Goal: Transaction & Acquisition: Book appointment/travel/reservation

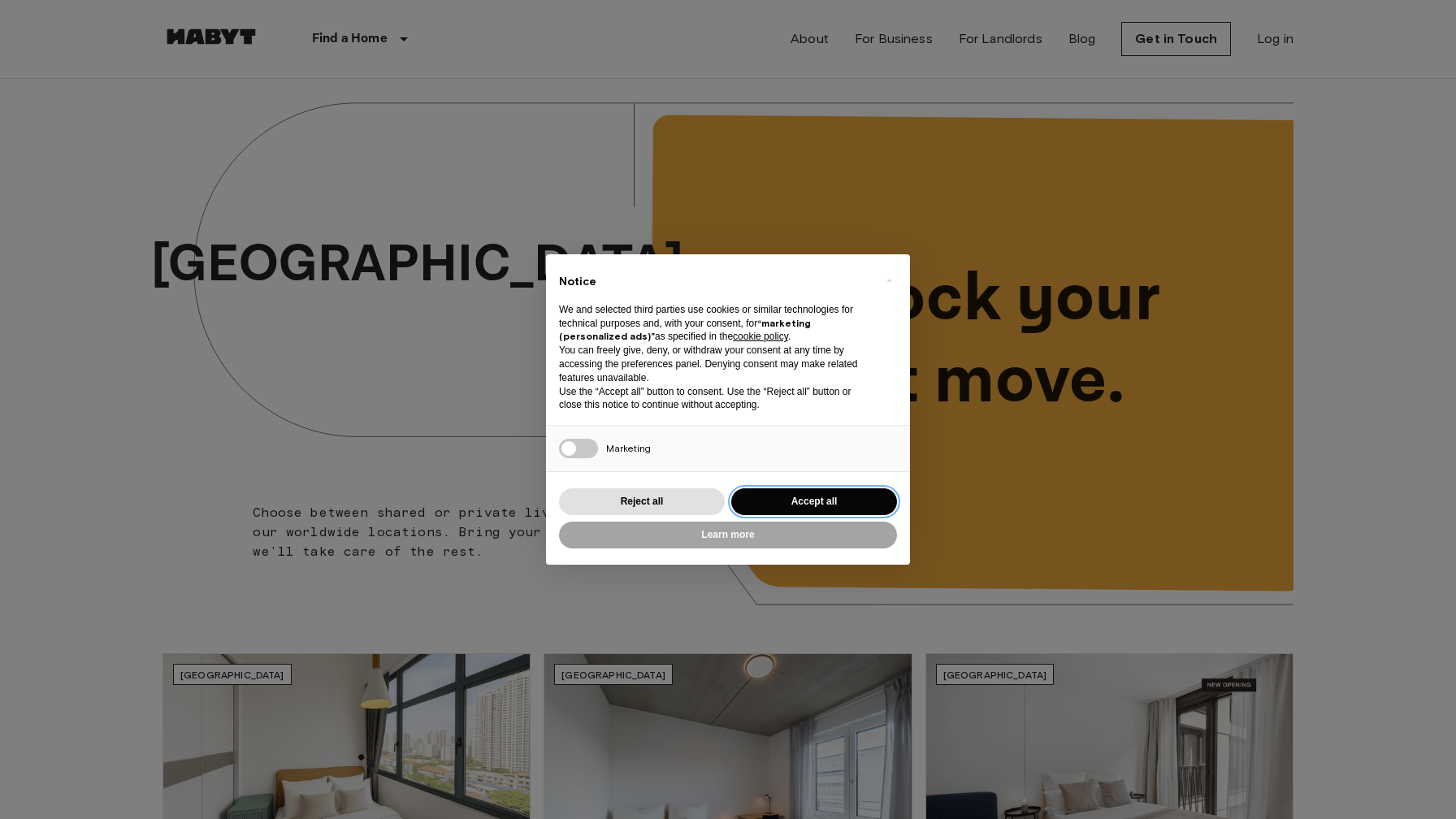
click at [820, 498] on button "Accept all" at bounding box center [813, 502] width 166 height 27
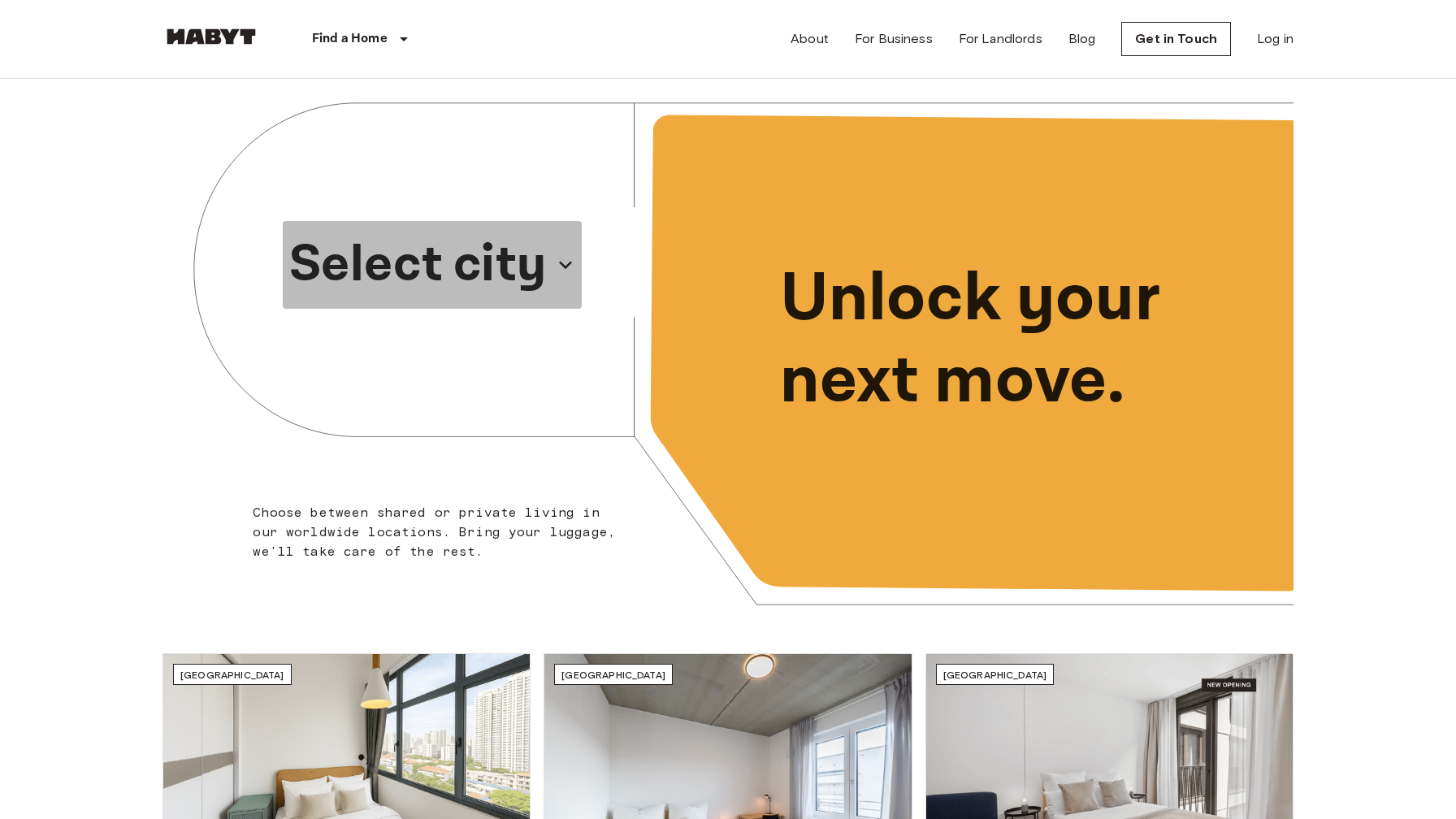
click at [475, 273] on p "Select city" at bounding box center [418, 265] width 258 height 78
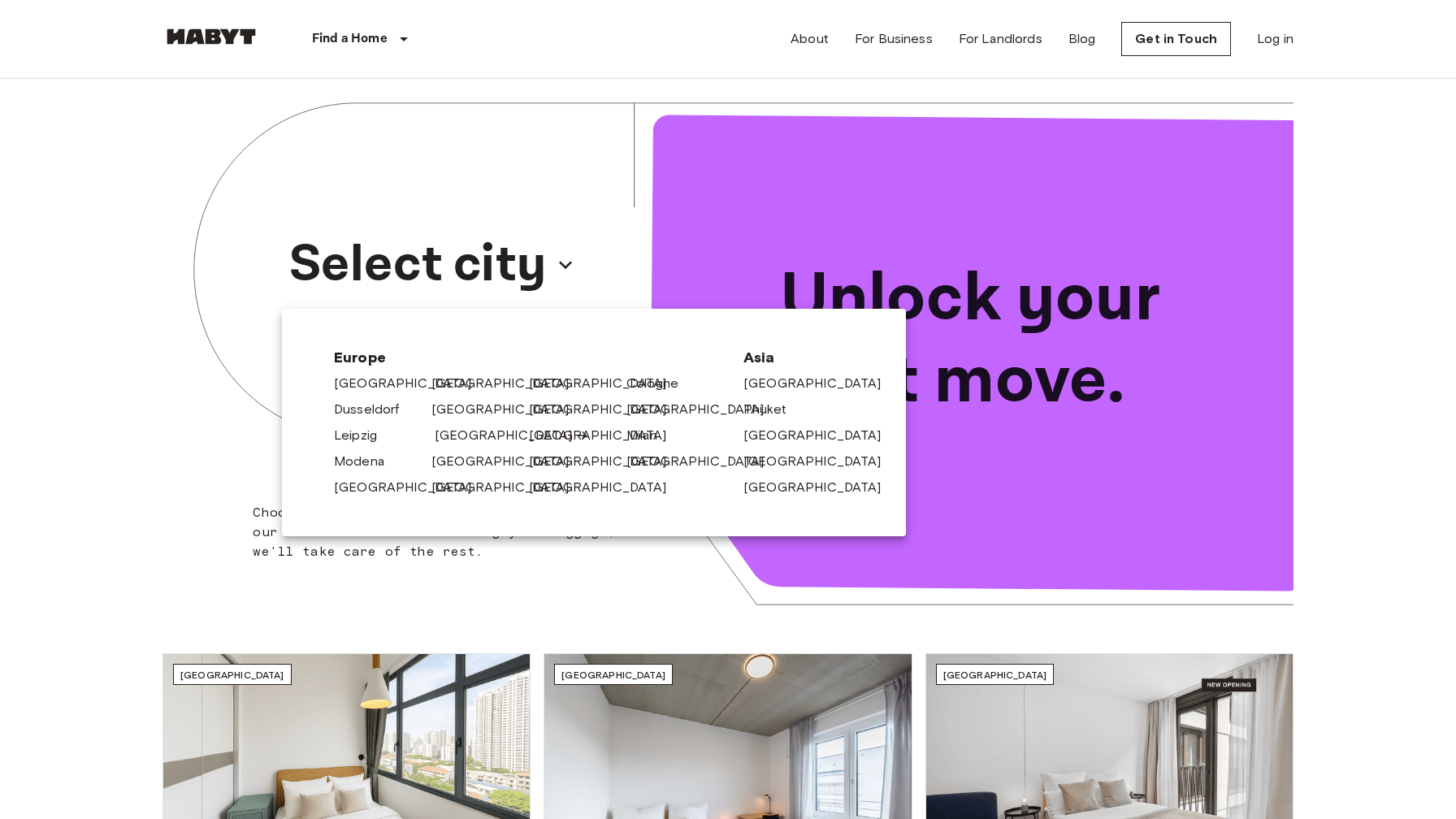
click at [446, 430] on link "[GEOGRAPHIC_DATA]" at bounding box center [512, 436] width 154 height 19
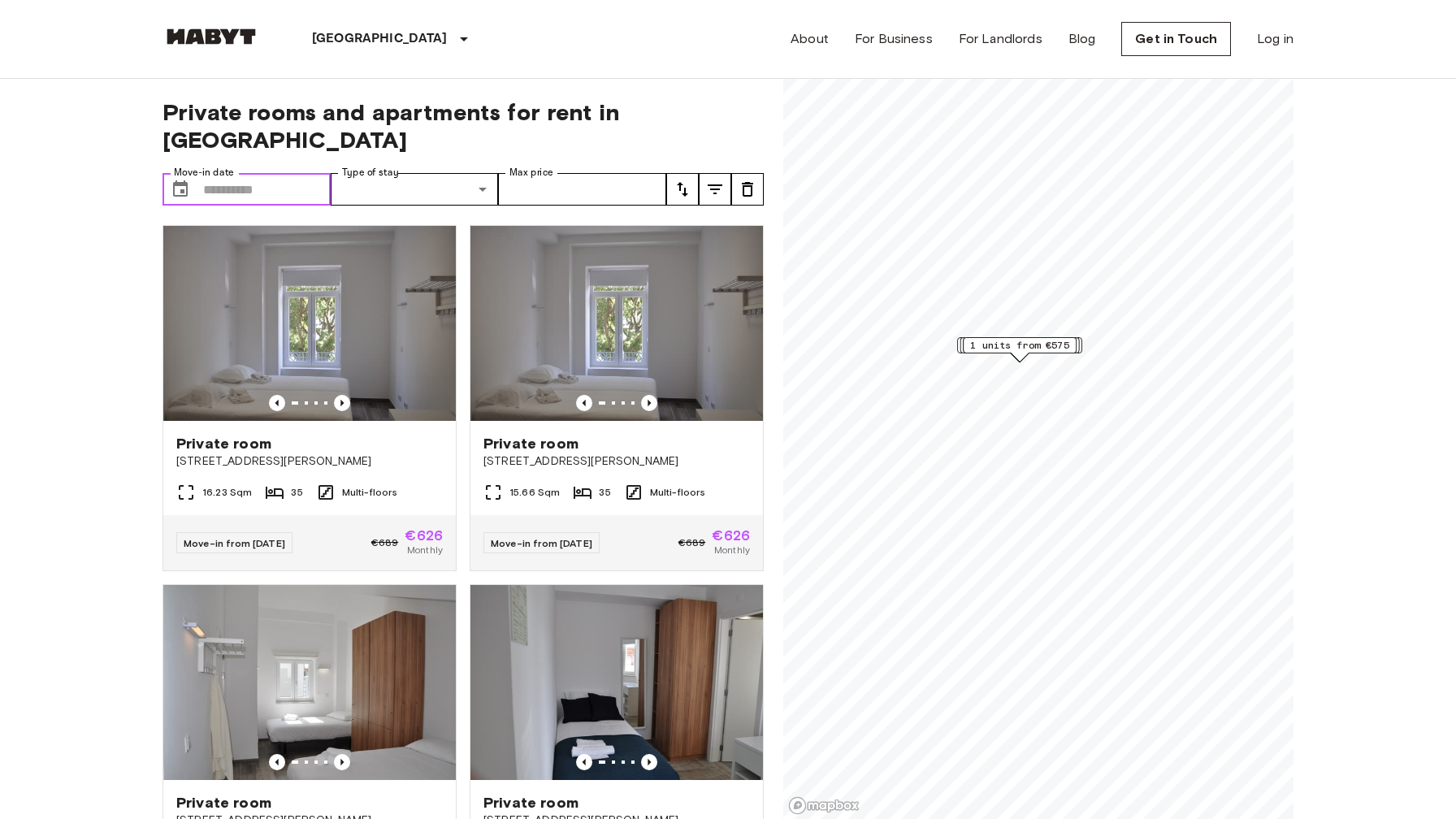
click at [307, 173] on input "Move-in date" at bounding box center [266, 189] width 127 height 32
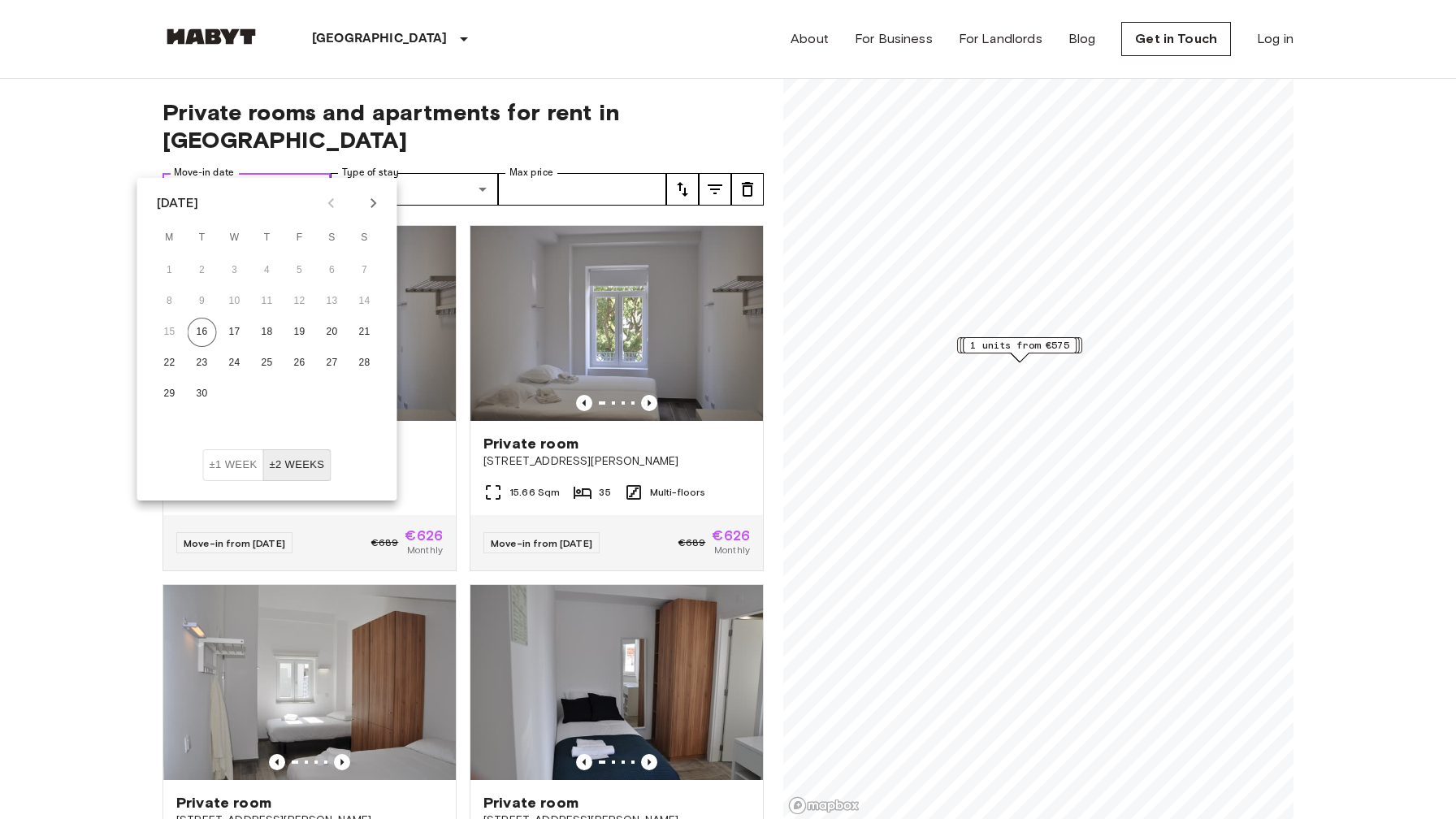
click at [263, 173] on input "Move-in date" at bounding box center [266, 189] width 127 height 32
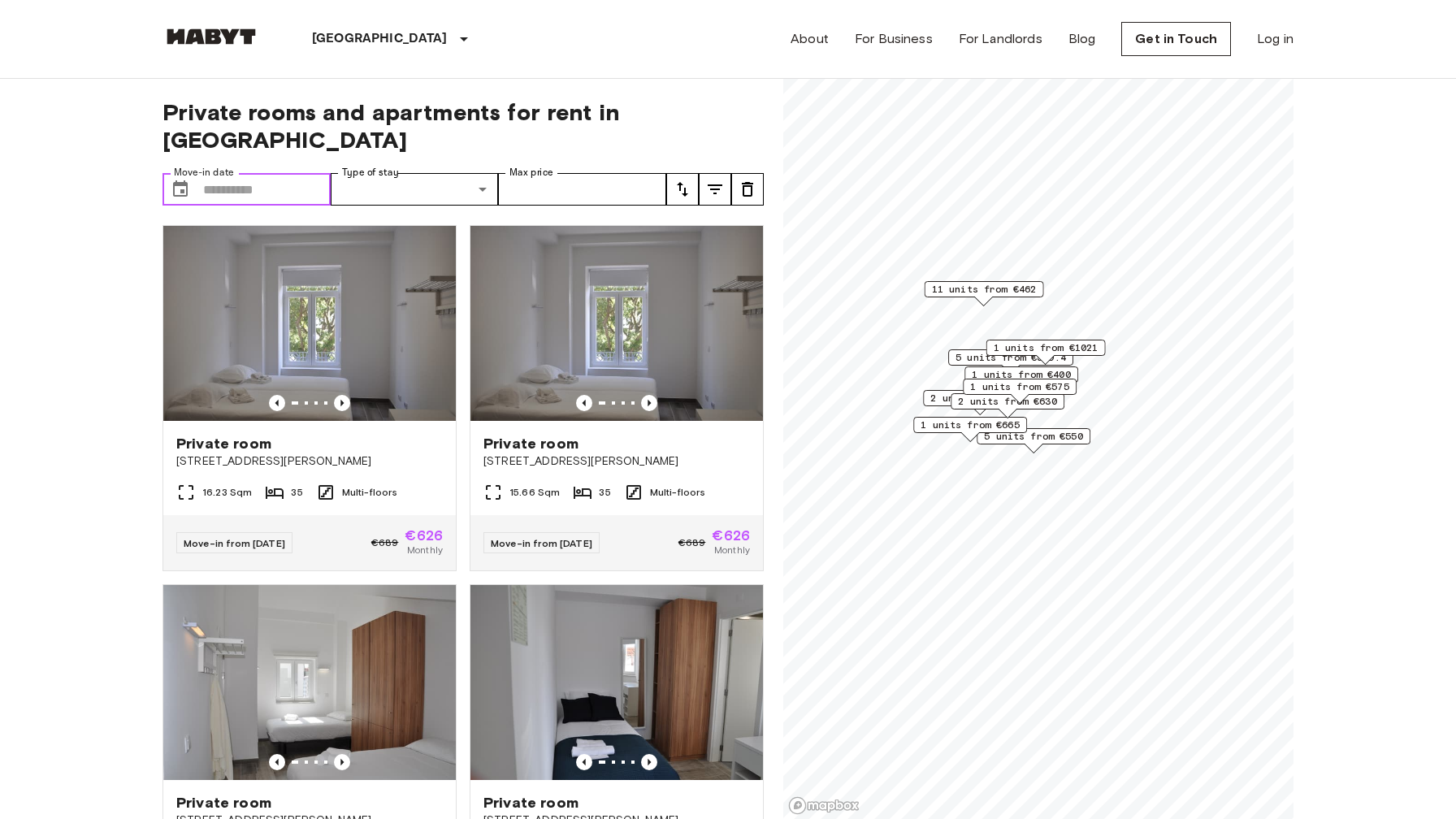
click at [265, 173] on input "Move-in date" at bounding box center [266, 189] width 127 height 32
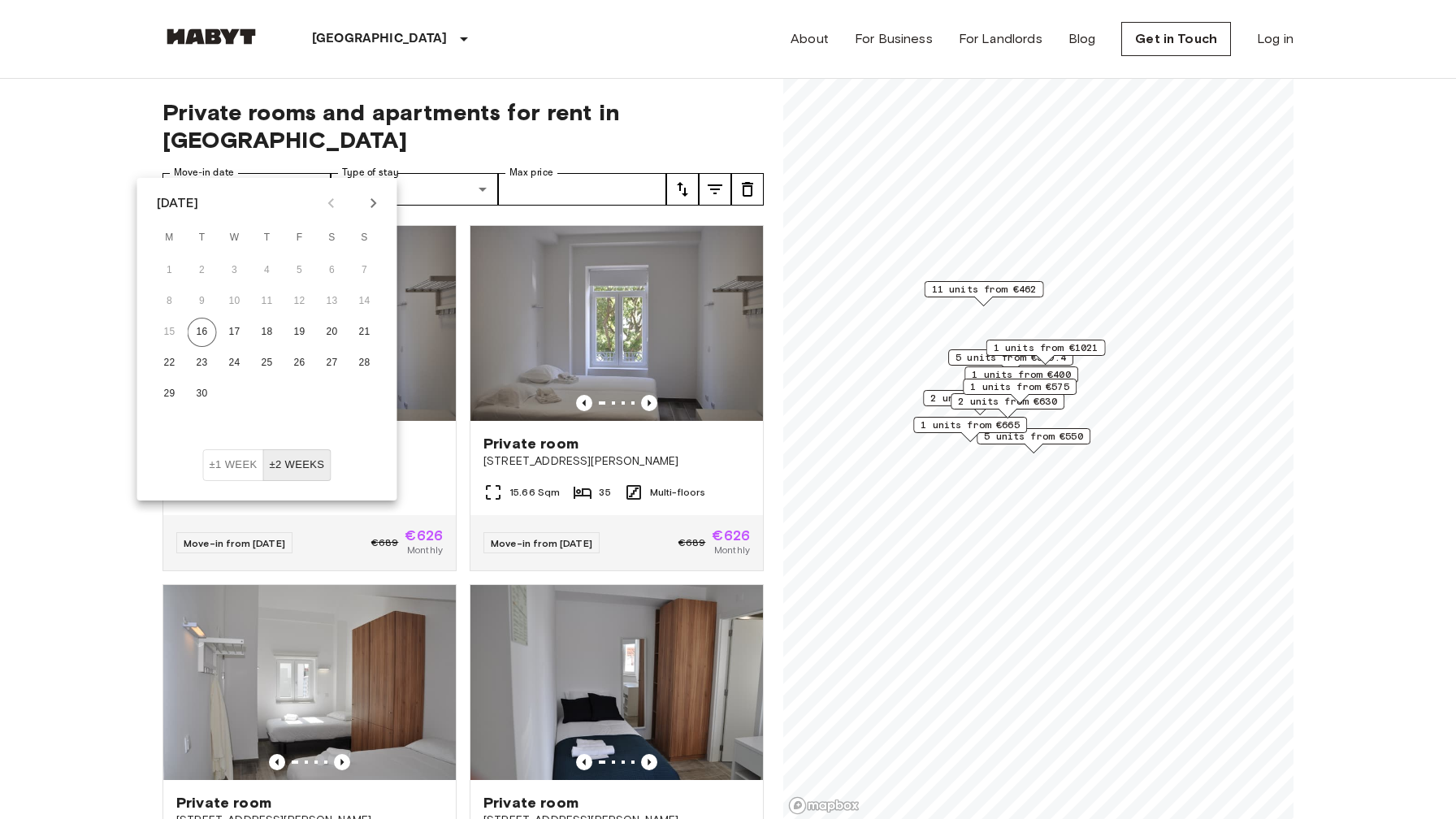
click at [373, 206] on icon "Next month" at bounding box center [373, 203] width 19 height 19
click at [373, 205] on icon "Next month" at bounding box center [373, 203] width 5 height 10
click at [363, 338] on button "21" at bounding box center [364, 331] width 29 height 29
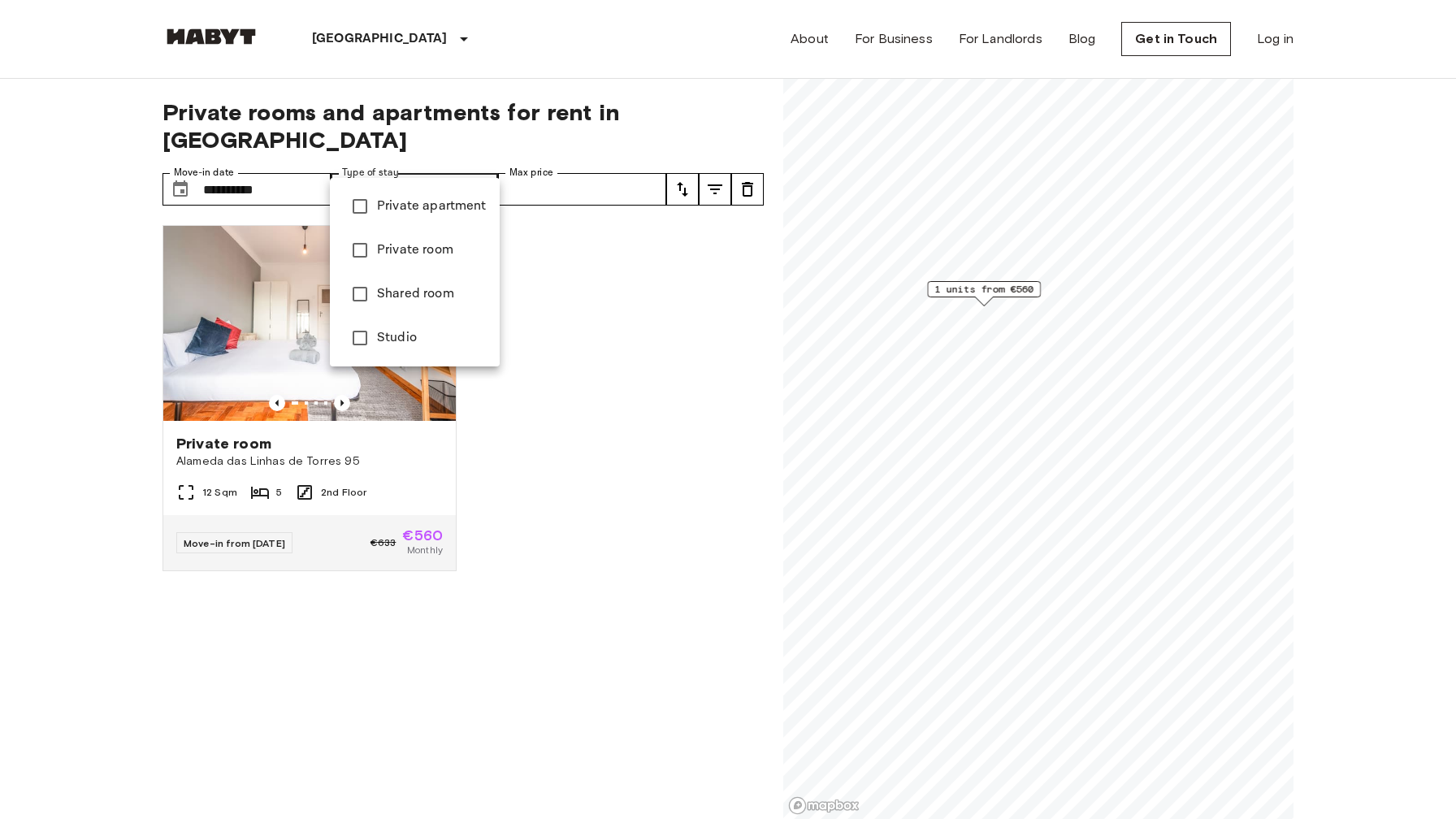
click at [593, 169] on div at bounding box center [728, 410] width 1456 height 819
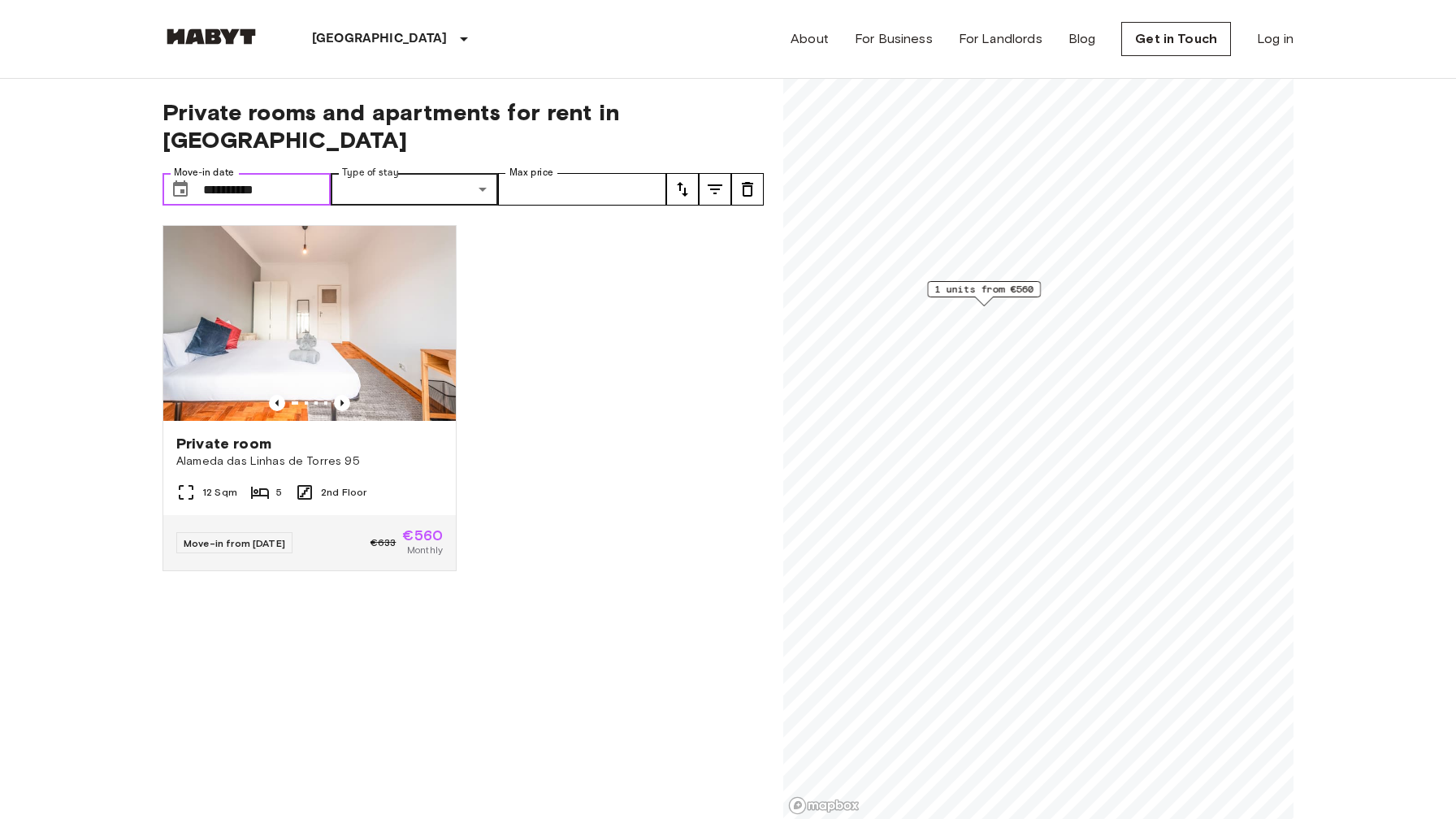
click at [271, 173] on input "**********" at bounding box center [266, 189] width 127 height 32
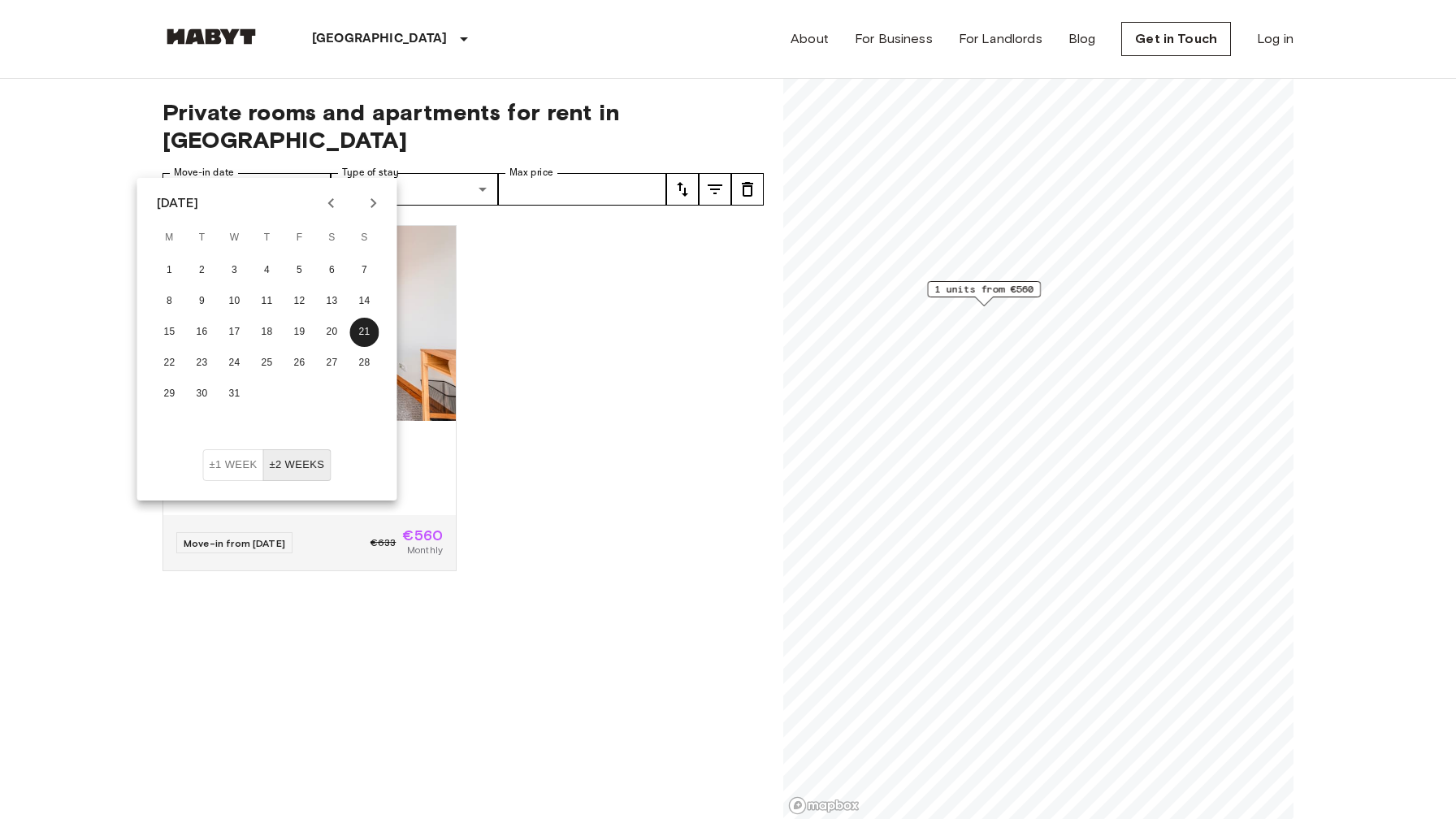
click at [328, 202] on icon "Previous month" at bounding box center [331, 203] width 19 height 19
click at [328, 202] on icon "Previous month" at bounding box center [330, 203] width 5 height 10
click at [328, 202] on icon "Previous month" at bounding box center [331, 203] width 19 height 19
click at [328, 203] on icon "Previous month" at bounding box center [330, 203] width 5 height 10
click at [376, 203] on icon "Next month" at bounding box center [373, 203] width 19 height 19
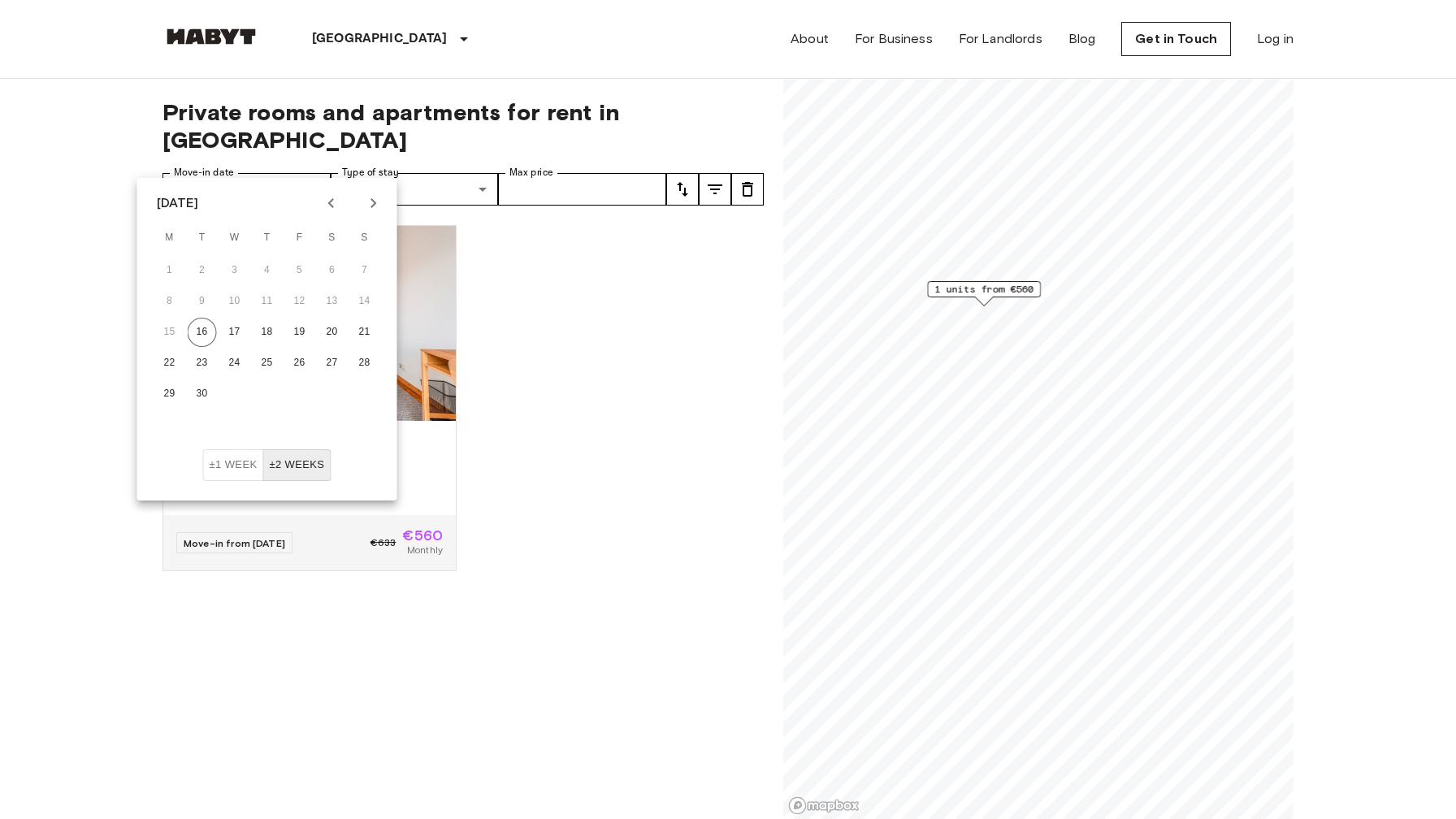
click at [372, 201] on icon "Next month" at bounding box center [373, 203] width 5 height 10
click at [230, 273] on button "1" at bounding box center [234, 270] width 29 height 29
type input "**********"
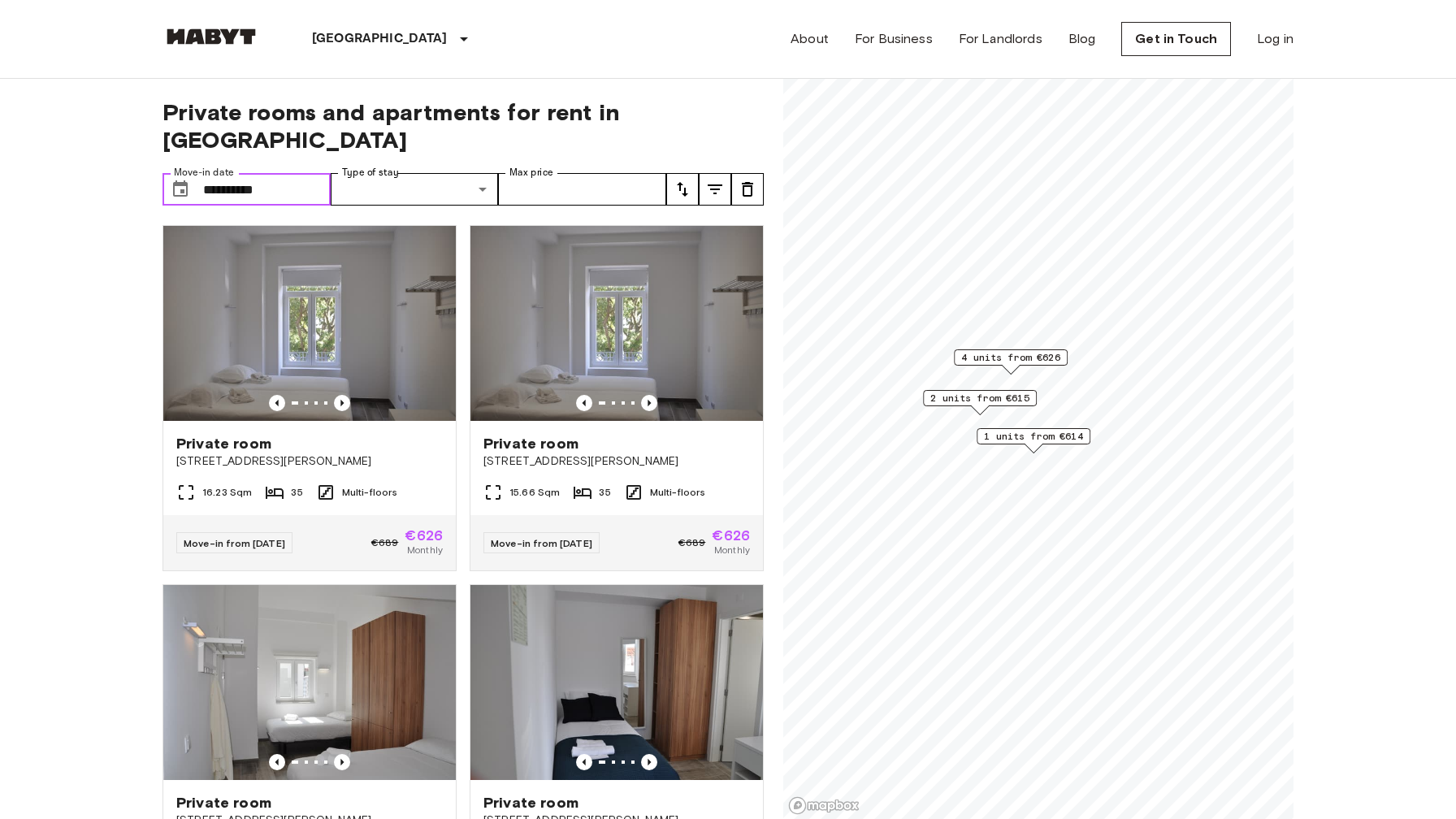
click at [1040, 432] on span "1 units from €614" at bounding box center [1033, 436] width 99 height 15
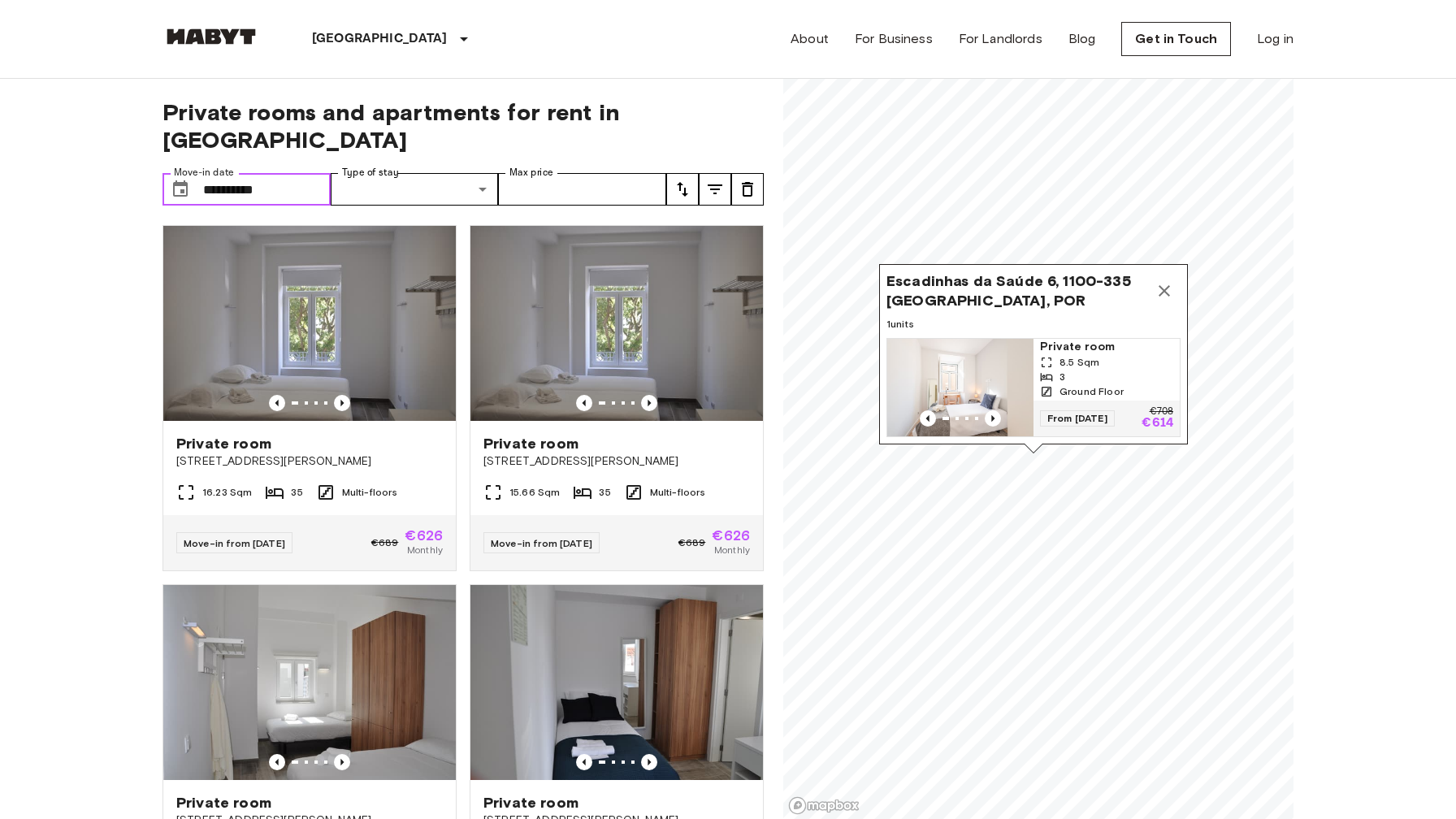
click at [1103, 376] on div "3" at bounding box center [1106, 377] width 133 height 15
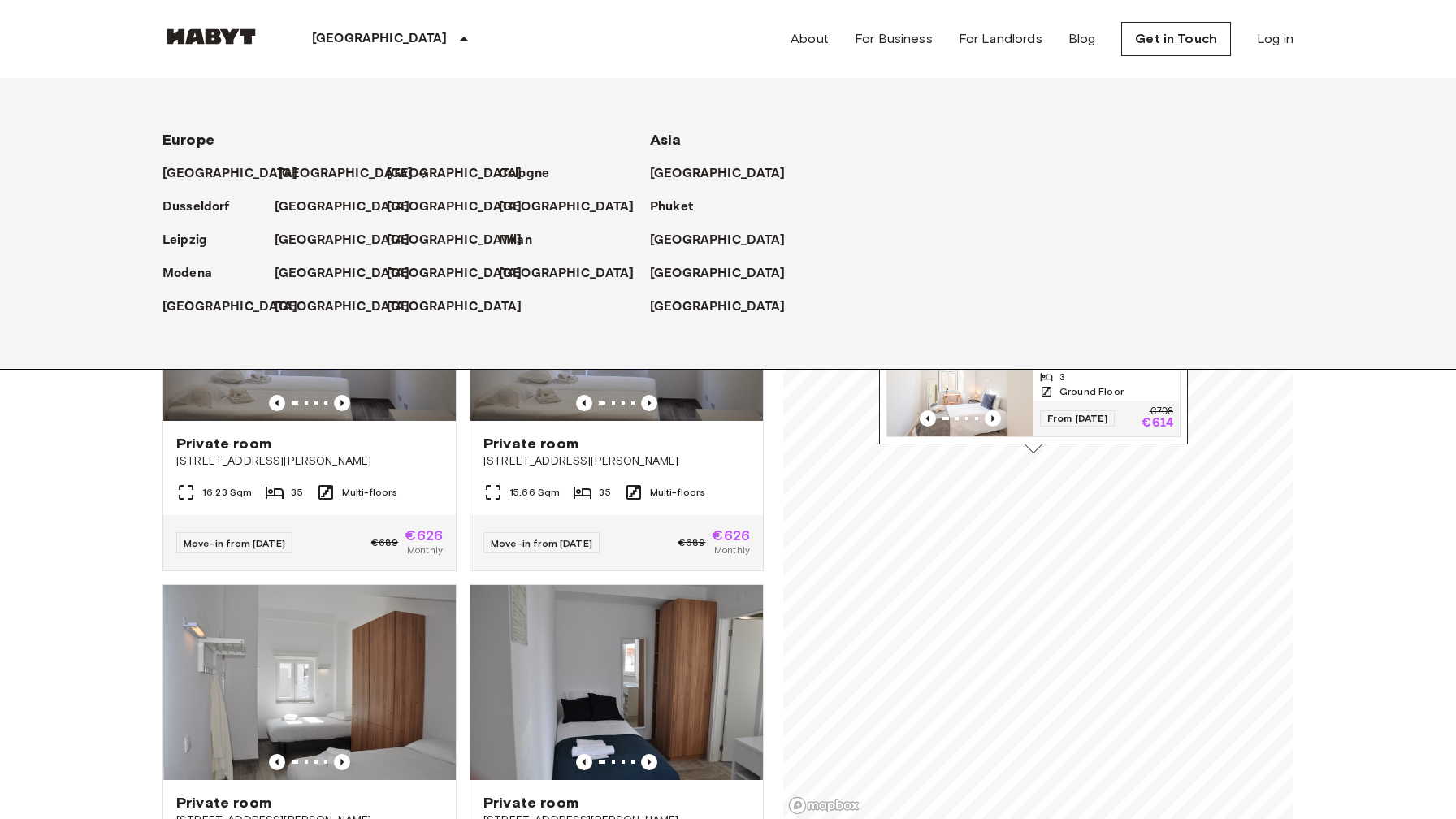
click at [296, 174] on p "[GEOGRAPHIC_DATA]" at bounding box center [345, 174] width 136 height 19
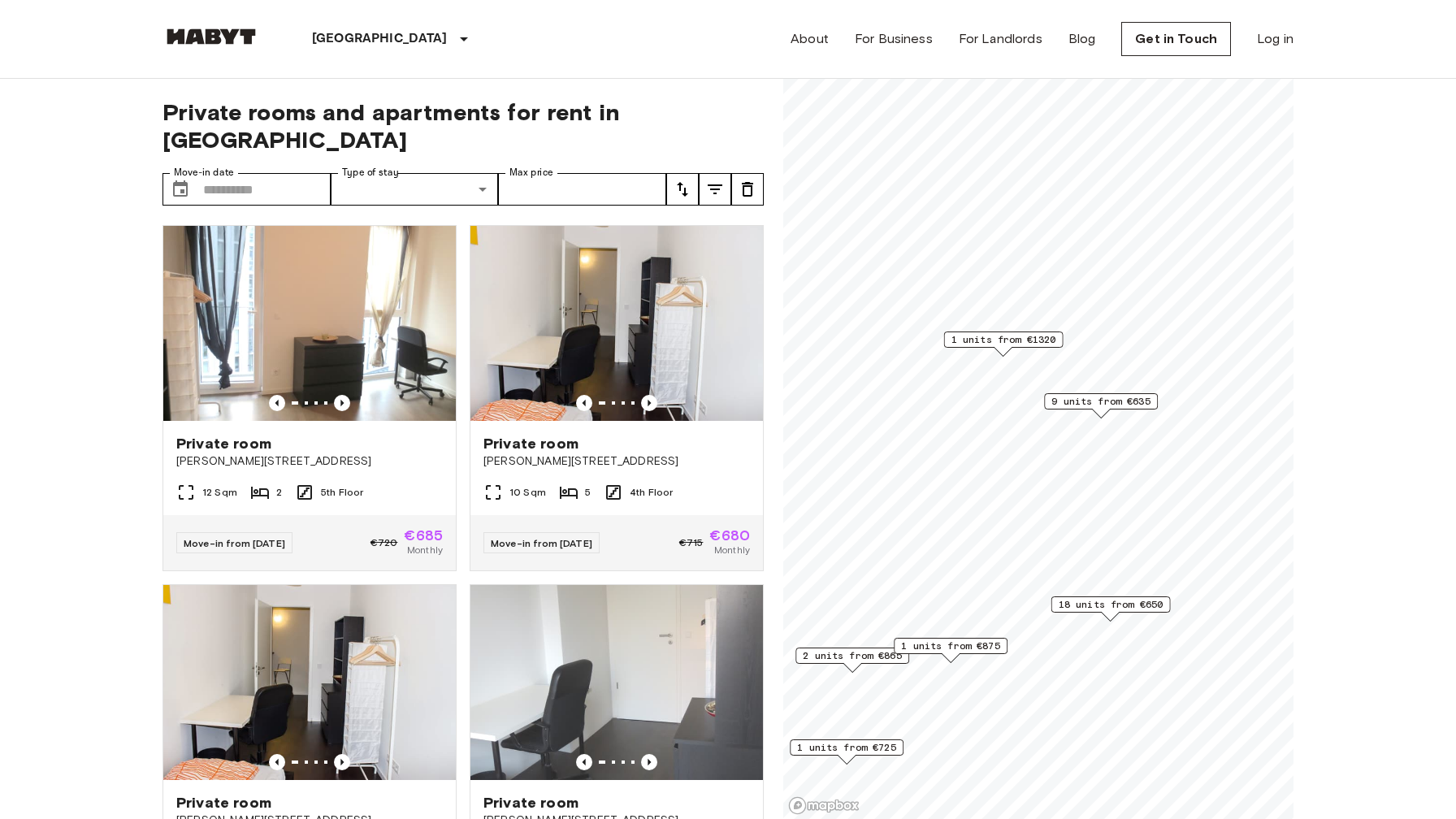
click at [1110, 602] on span "18 units from €650" at bounding box center [1112, 604] width 105 height 15
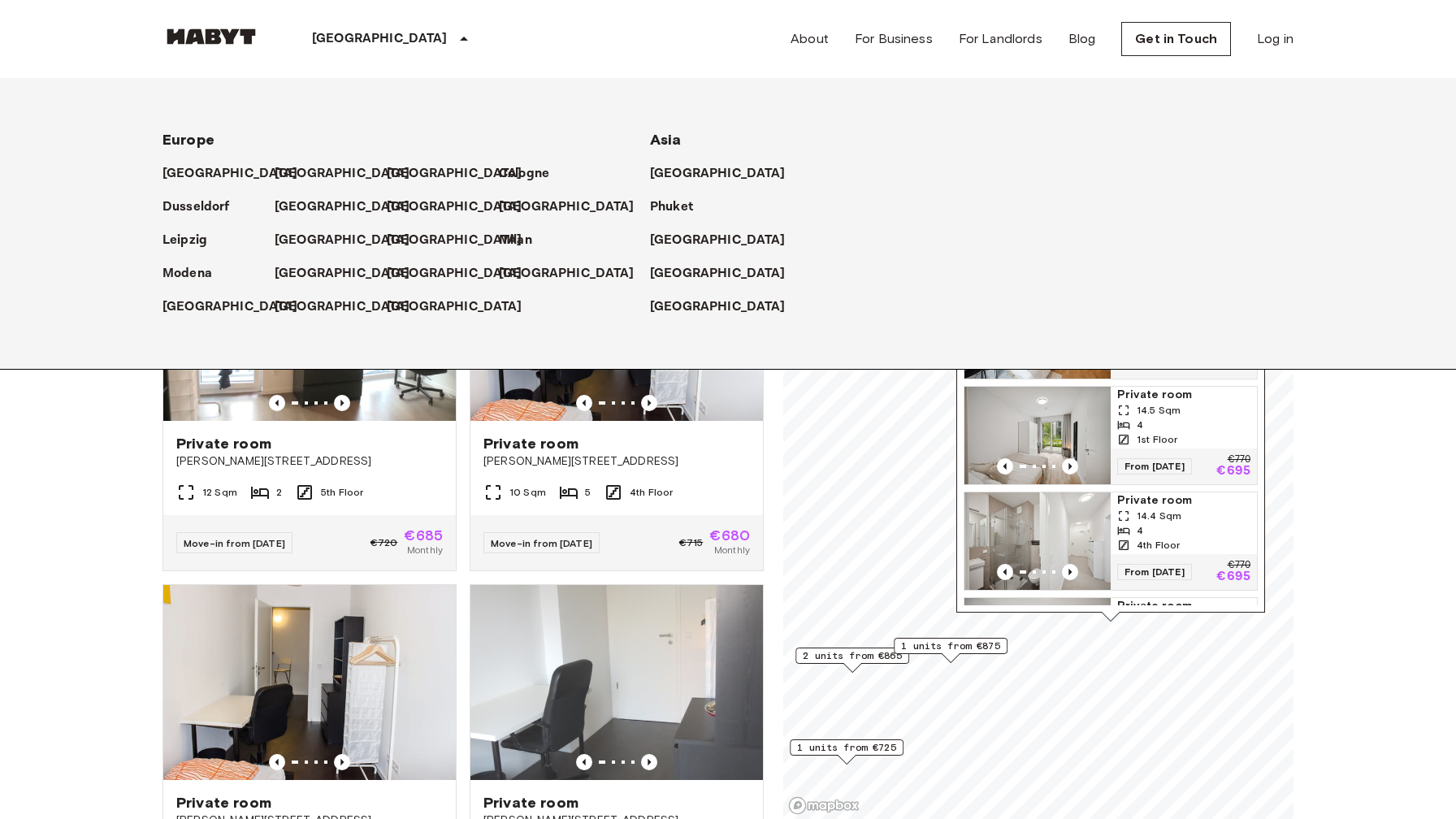
click at [347, 37] on div "[GEOGRAPHIC_DATA]" at bounding box center [393, 39] width 266 height 78
click at [221, 176] on p "[GEOGRAPHIC_DATA]" at bounding box center [233, 174] width 136 height 19
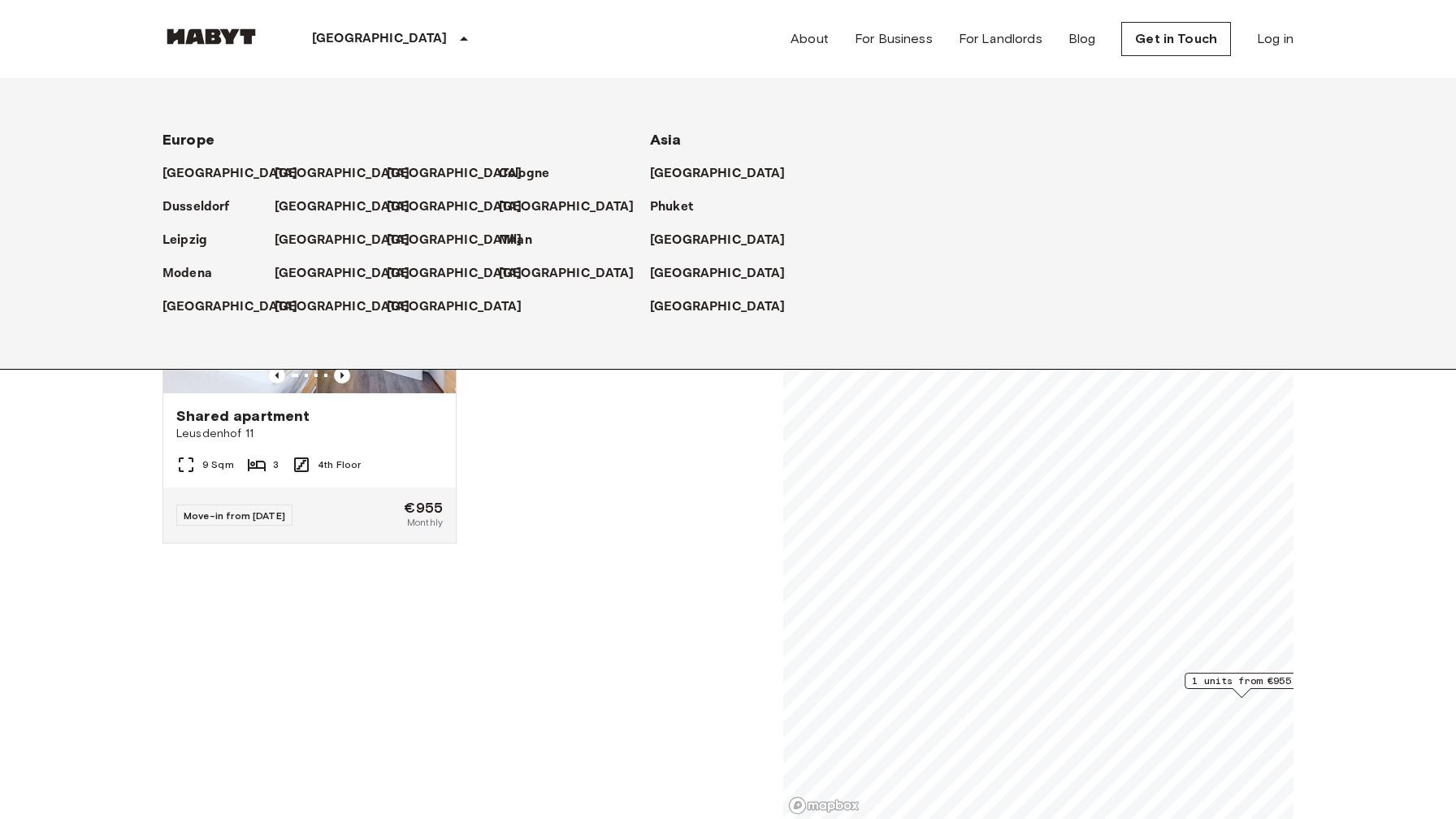
click at [194, 140] on span "Europe" at bounding box center [188, 139] width 52 height 18
click at [355, 39] on p "[GEOGRAPHIC_DATA]" at bounding box center [380, 39] width 136 height 19
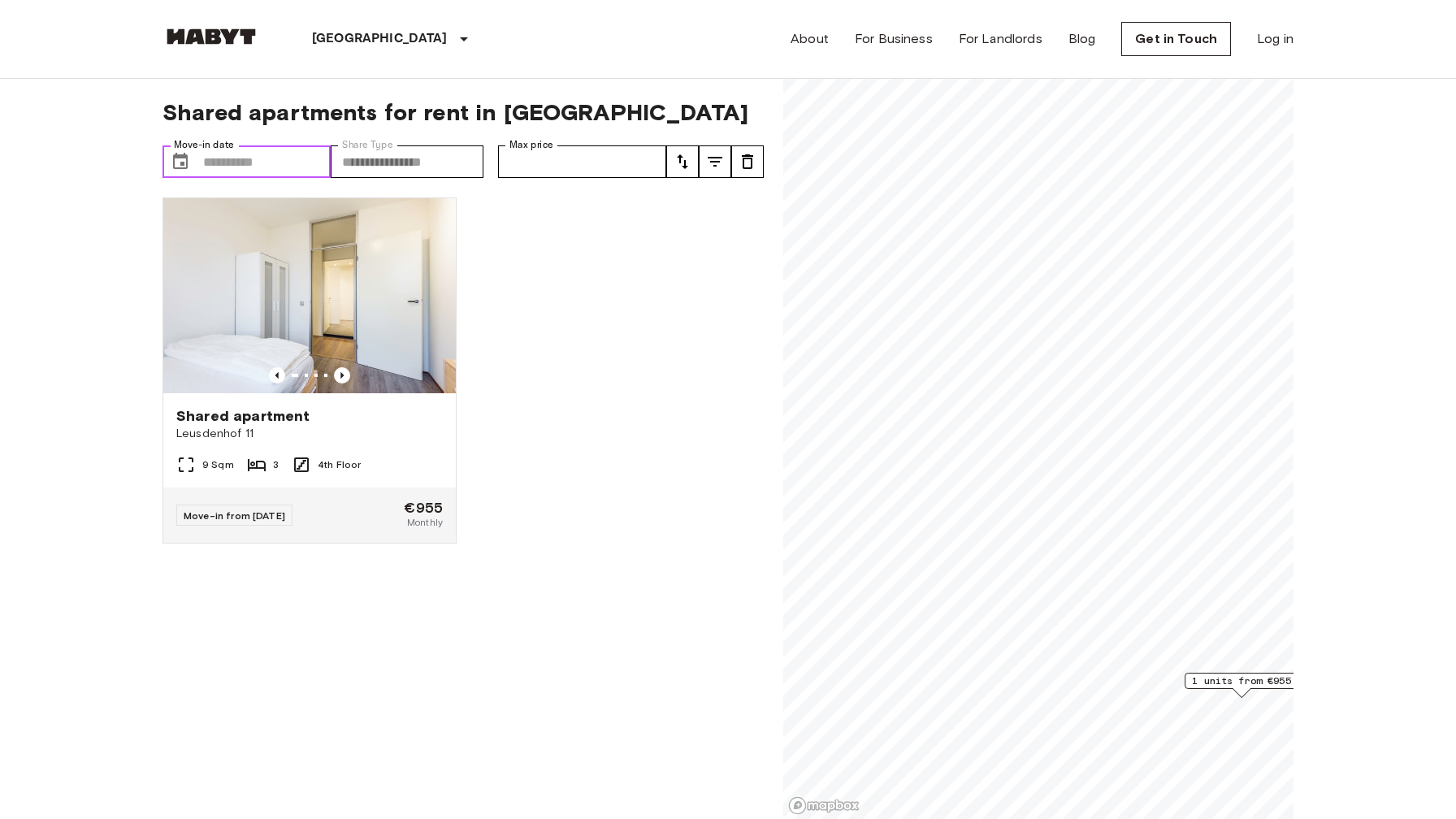
click at [253, 161] on input "Move-in date" at bounding box center [266, 161] width 127 height 32
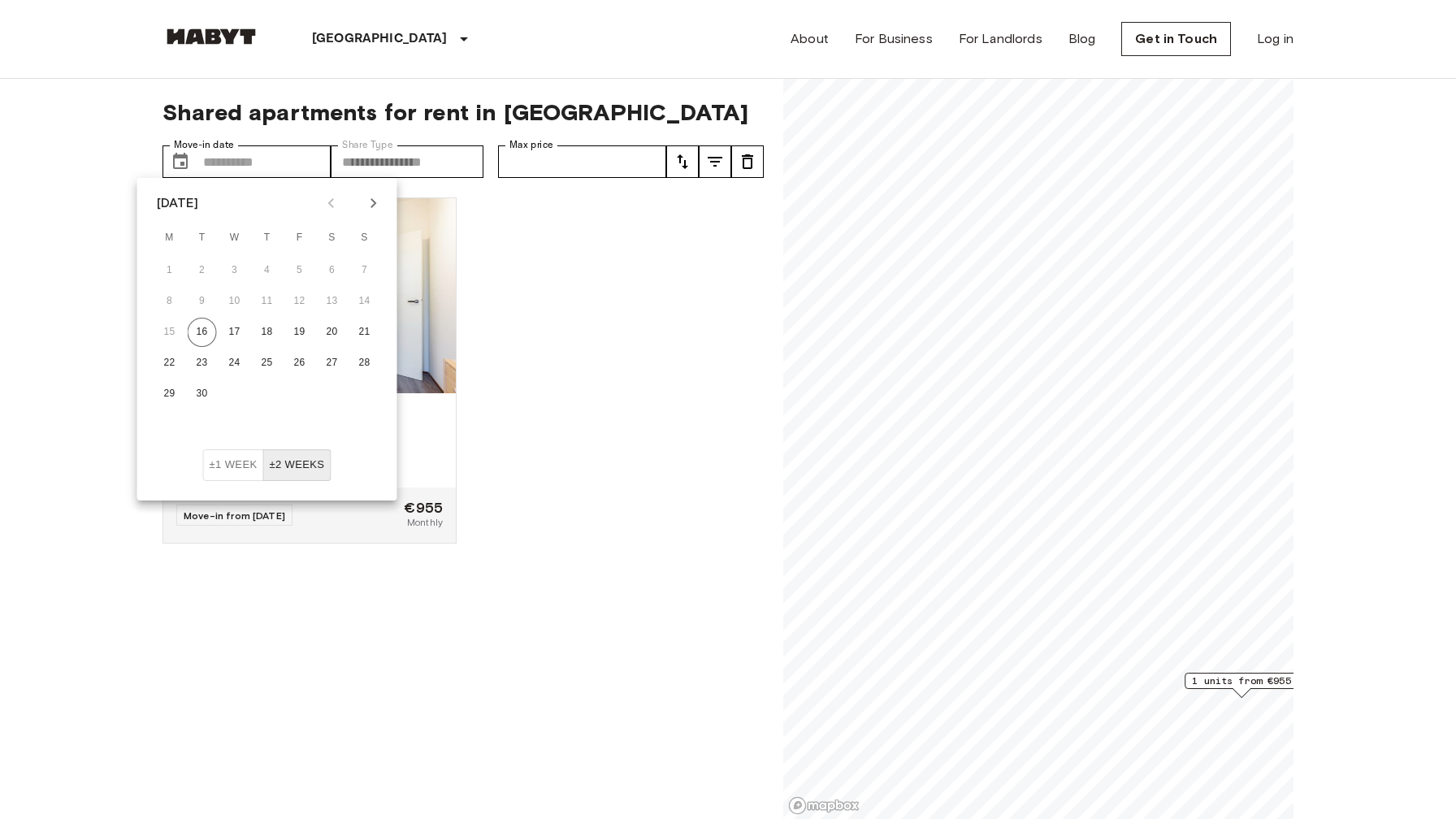
click at [365, 202] on icon "Next month" at bounding box center [373, 203] width 19 height 19
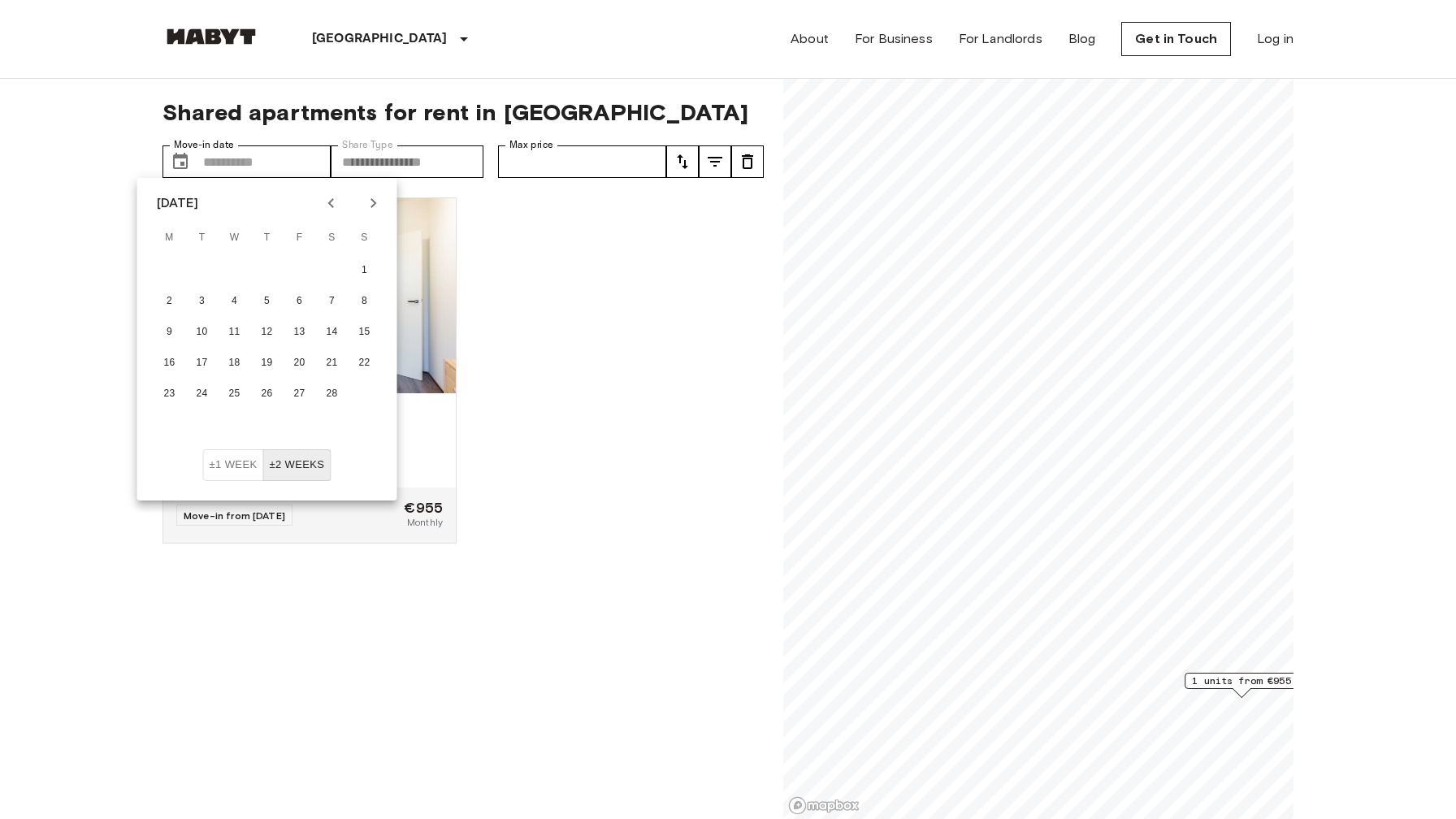
click at [365, 203] on icon "Next month" at bounding box center [373, 203] width 19 height 19
click at [365, 203] on icon "Next month" at bounding box center [373, 203] width 19 height 19
click at [304, 274] on button "1" at bounding box center [299, 270] width 29 height 29
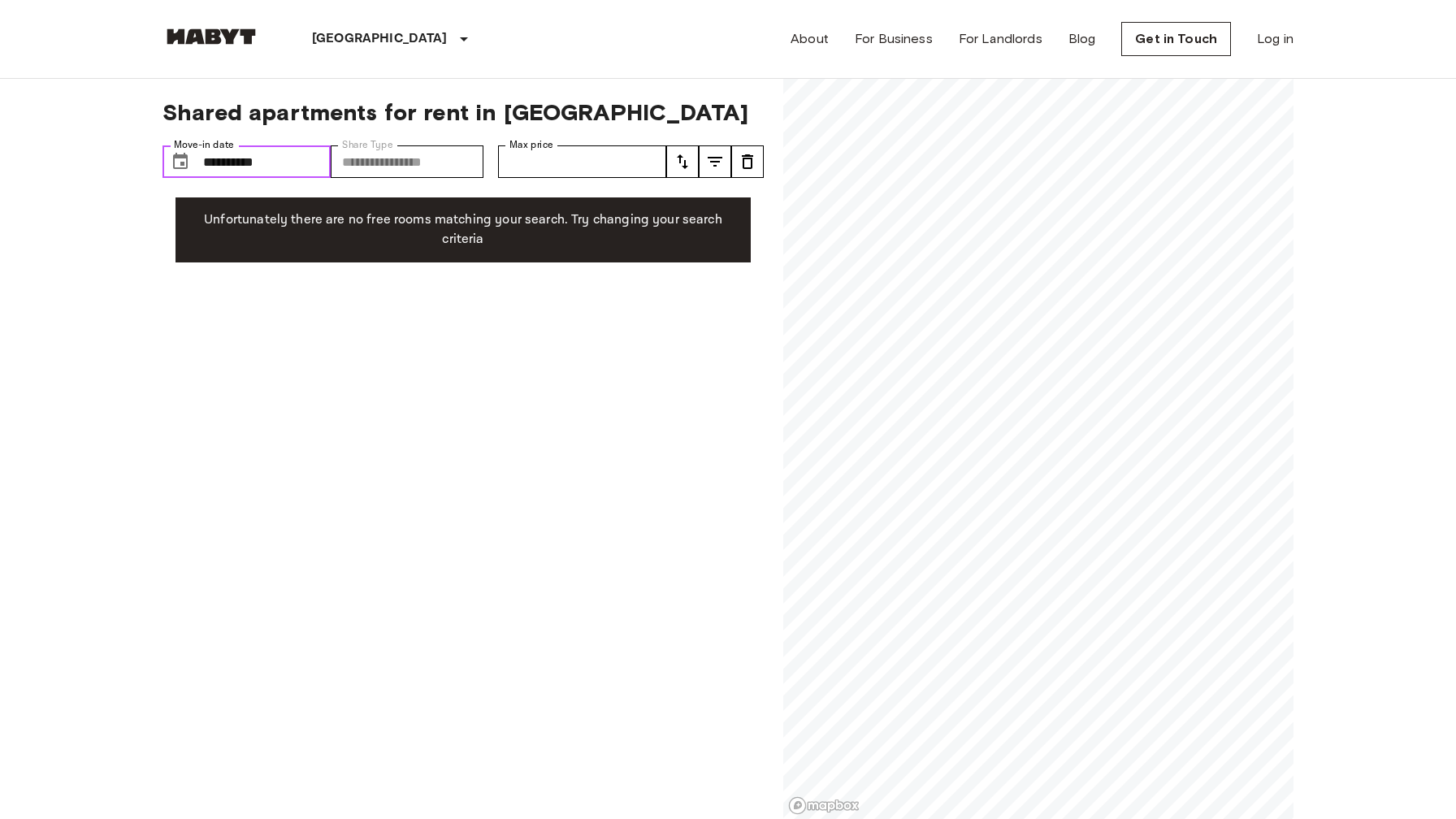
click at [296, 161] on input "**********" at bounding box center [266, 161] width 127 height 32
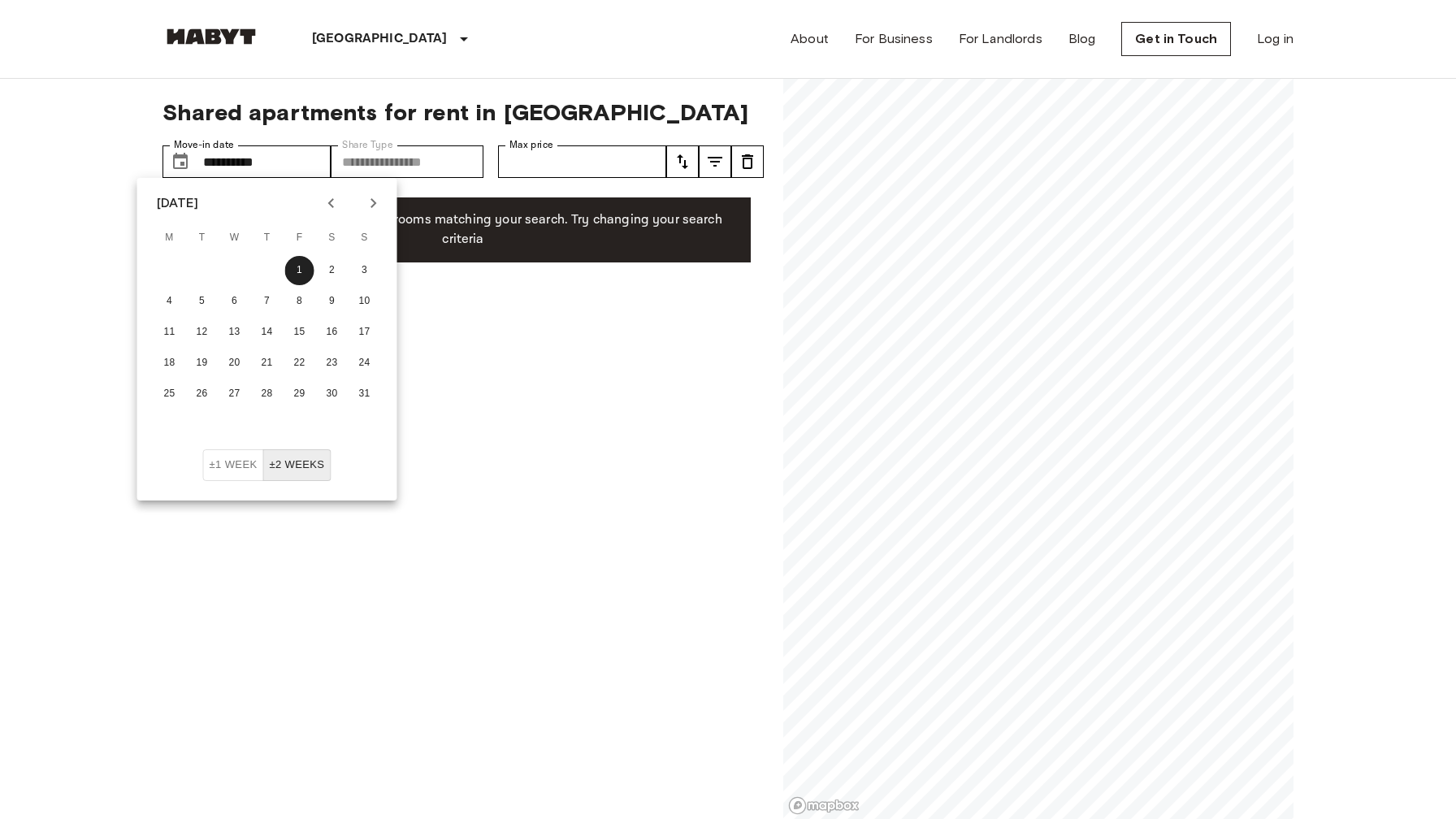
click at [329, 202] on icon "Previous month" at bounding box center [330, 203] width 5 height 10
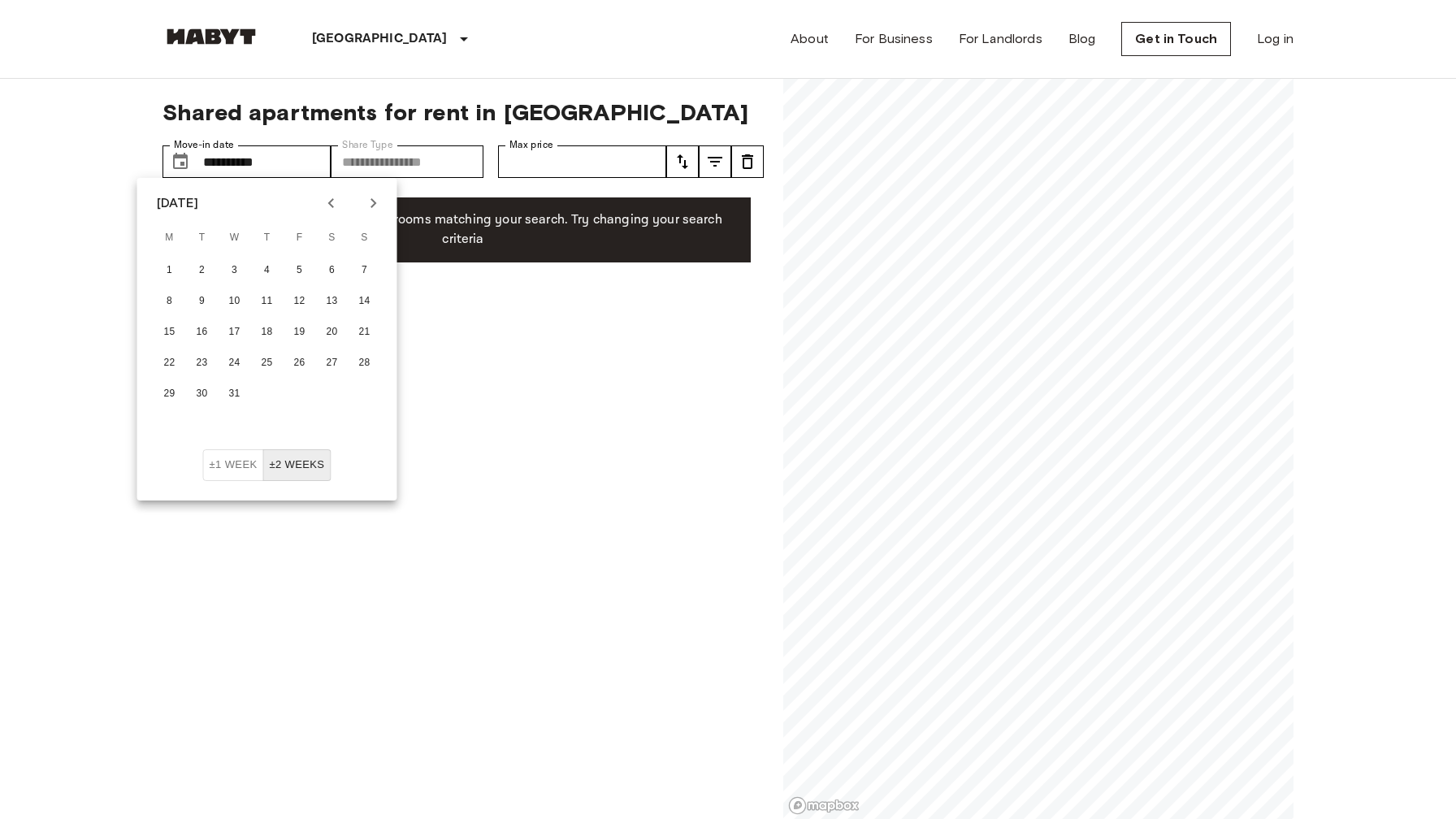
click at [329, 202] on icon "Previous month" at bounding box center [330, 203] width 5 height 10
click at [264, 397] on button "30" at bounding box center [266, 394] width 29 height 29
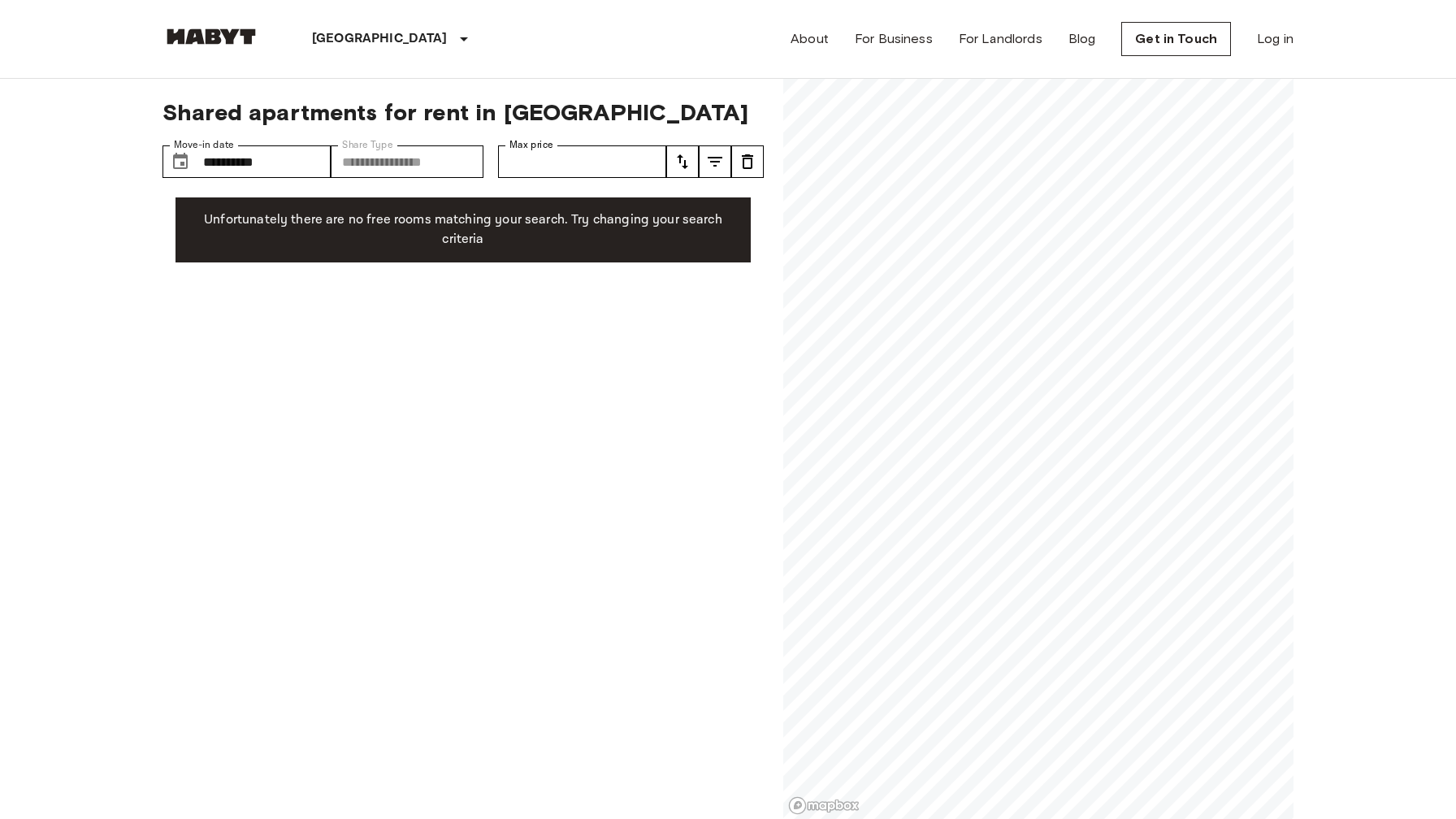
click at [654, 103] on span "Shared apartments for rent in Amsterdam" at bounding box center [463, 112] width 601 height 28
click at [279, 165] on input "**********" at bounding box center [266, 161] width 127 height 32
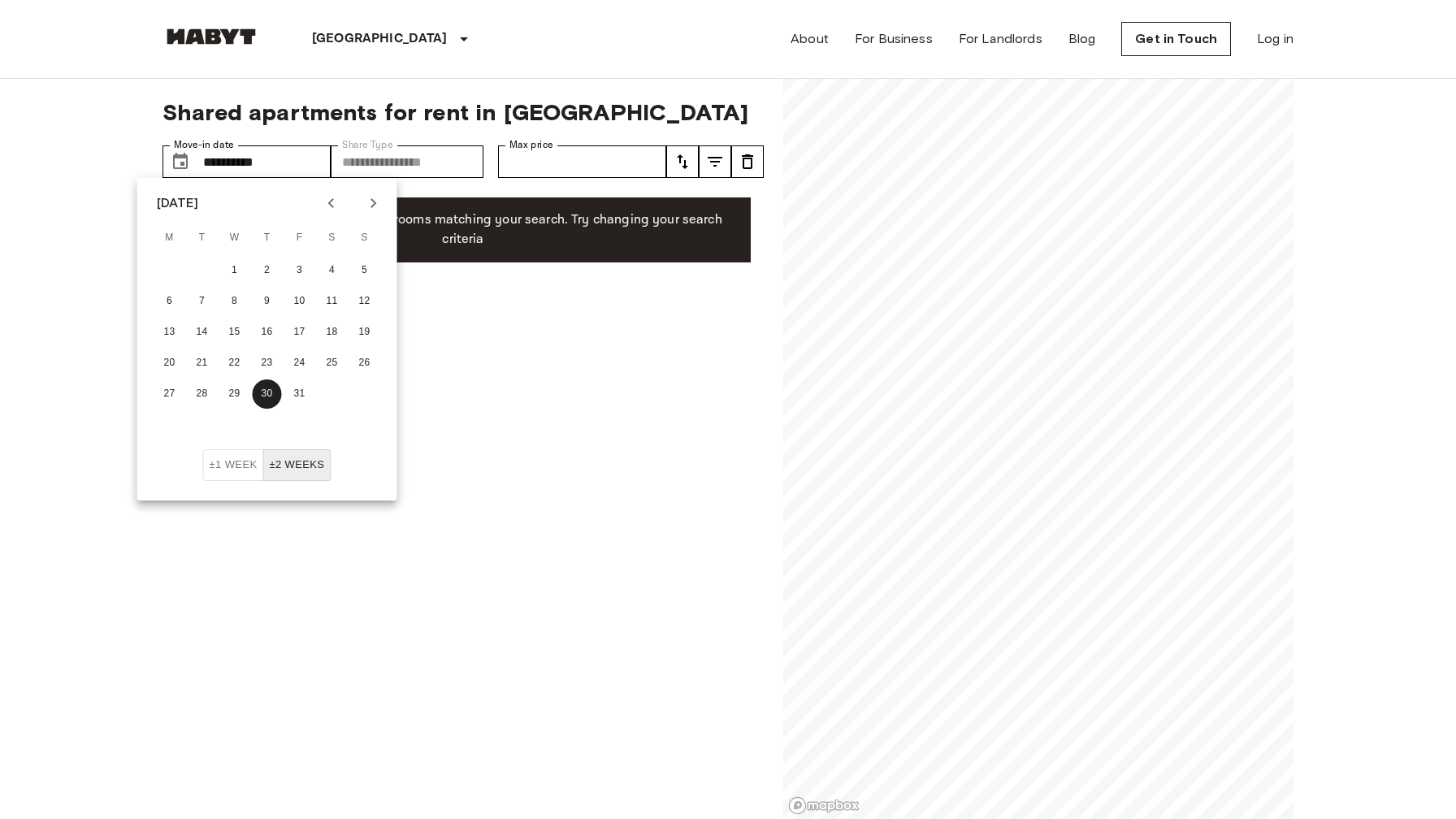
click at [368, 206] on icon "Next month" at bounding box center [373, 203] width 19 height 19
click at [297, 335] on button "14" at bounding box center [299, 331] width 29 height 29
type input "**********"
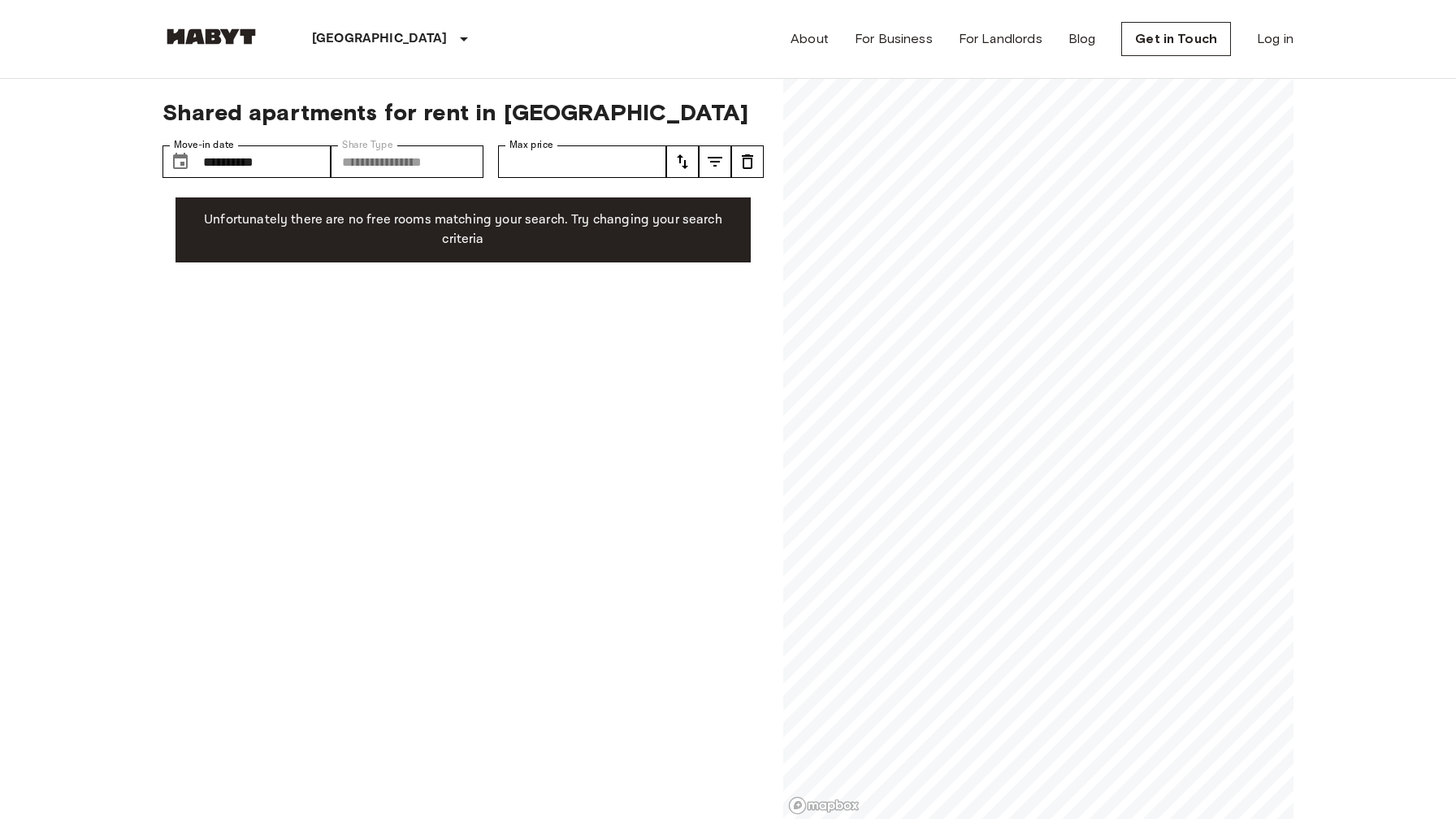
click at [489, 327] on div "**********" at bounding box center [463, 449] width 601 height 741
click at [378, 151] on label "Share Type" at bounding box center [367, 146] width 51 height 14
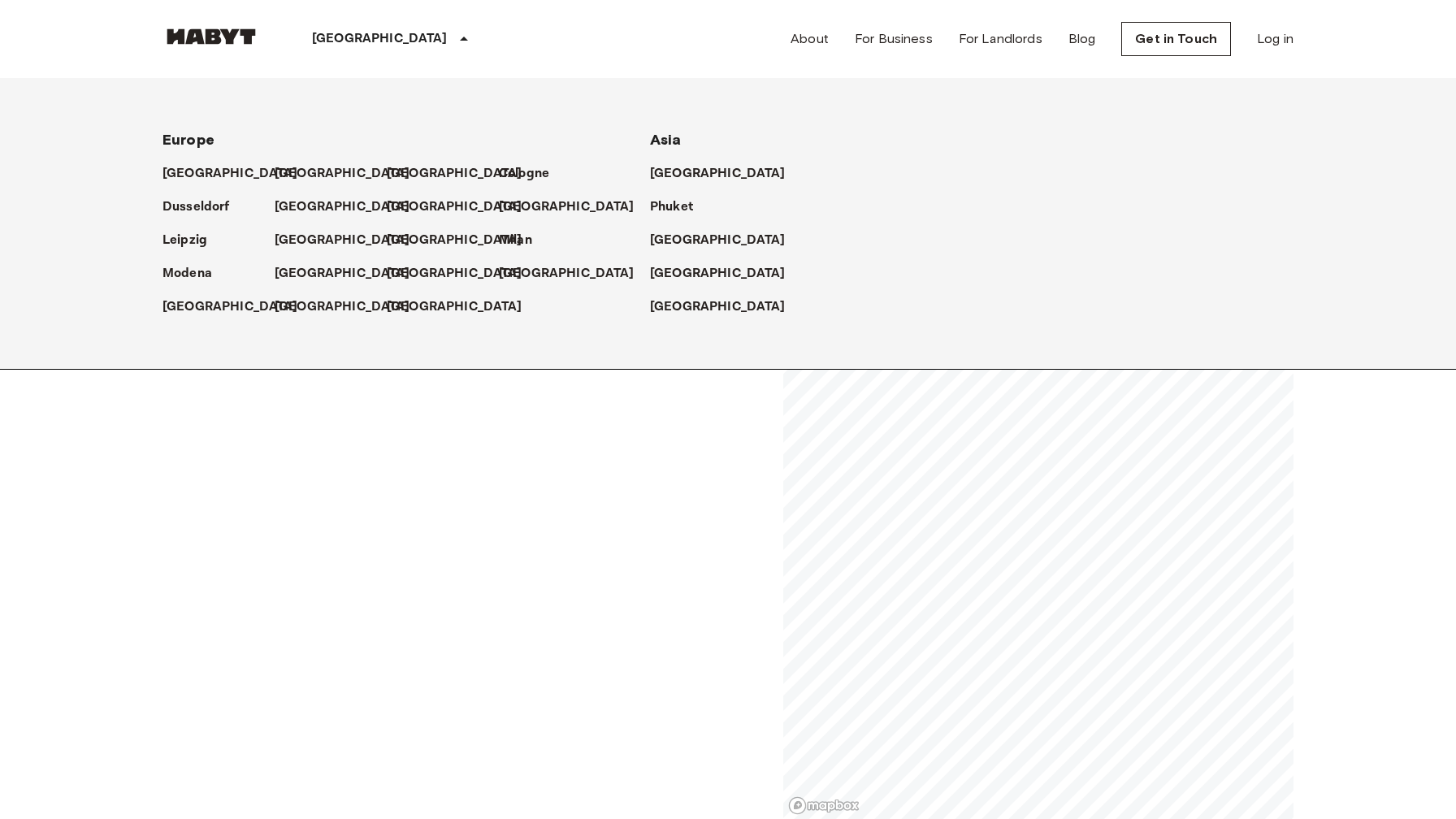
click at [337, 42] on p "[GEOGRAPHIC_DATA]" at bounding box center [380, 39] width 136 height 19
click at [194, 276] on p "Modena" at bounding box center [190, 274] width 50 height 19
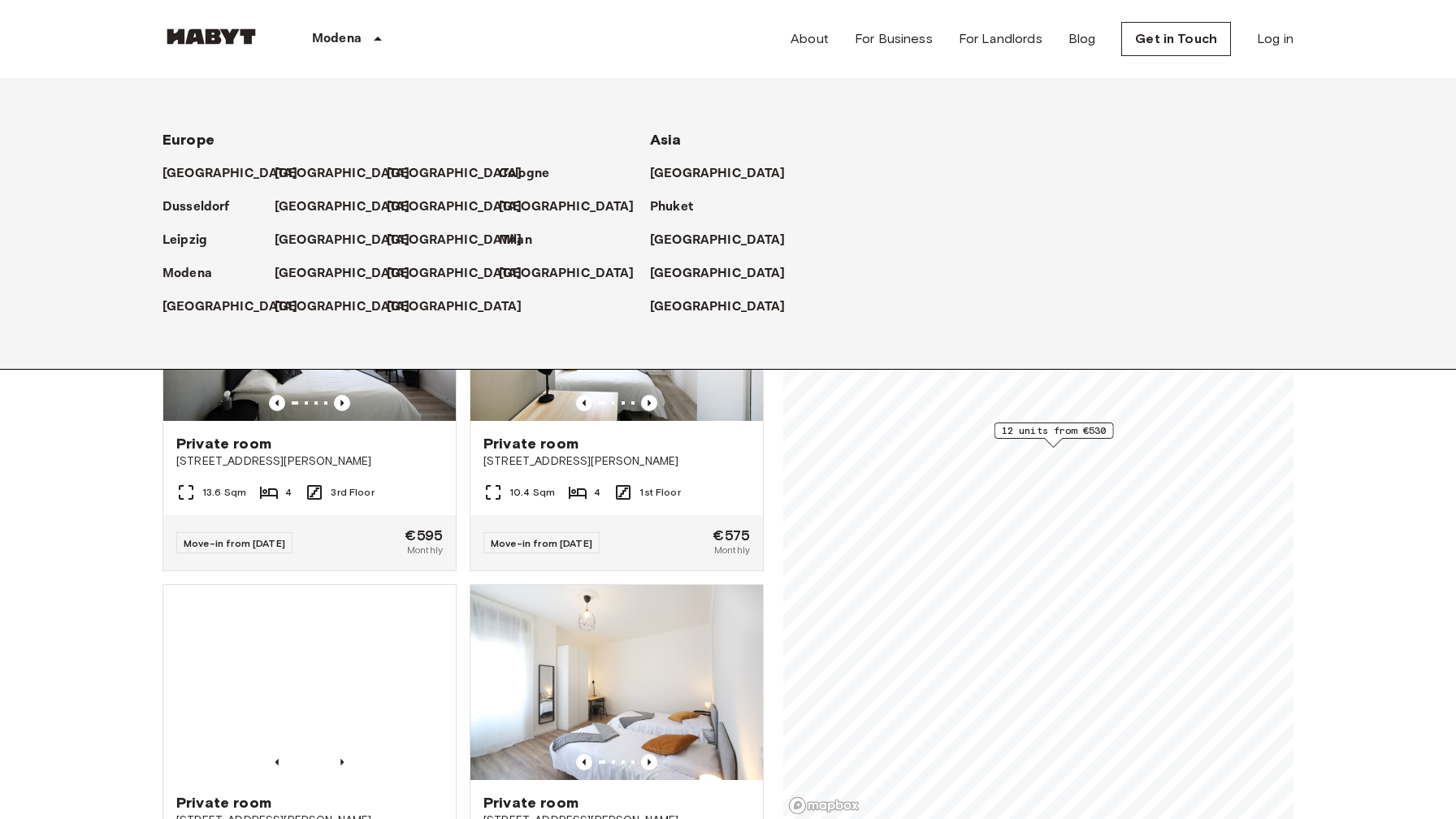
click at [406, 272] on p "[GEOGRAPHIC_DATA]" at bounding box center [458, 274] width 136 height 19
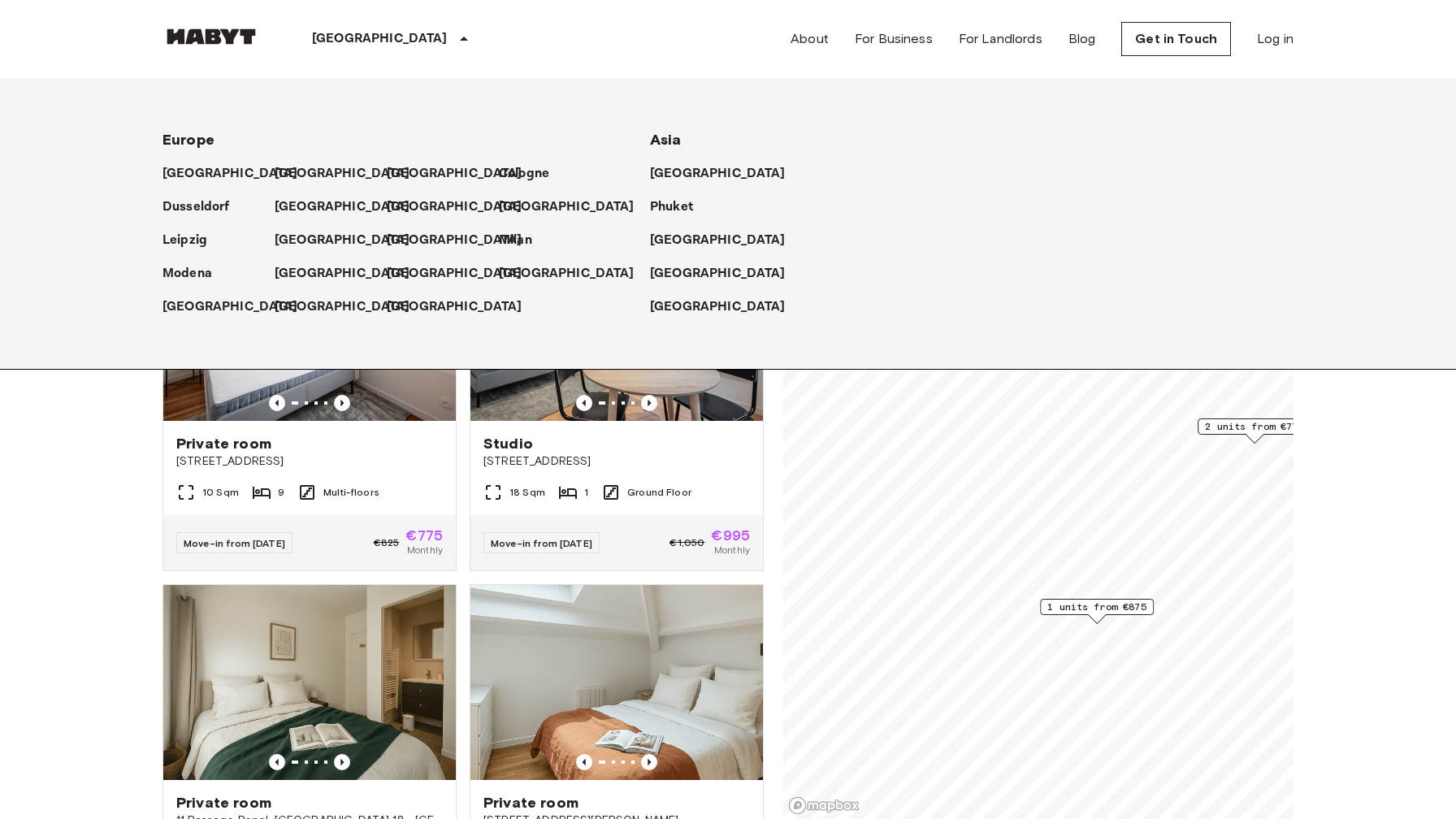
click at [333, 39] on p "[GEOGRAPHIC_DATA]" at bounding box center [380, 39] width 136 height 19
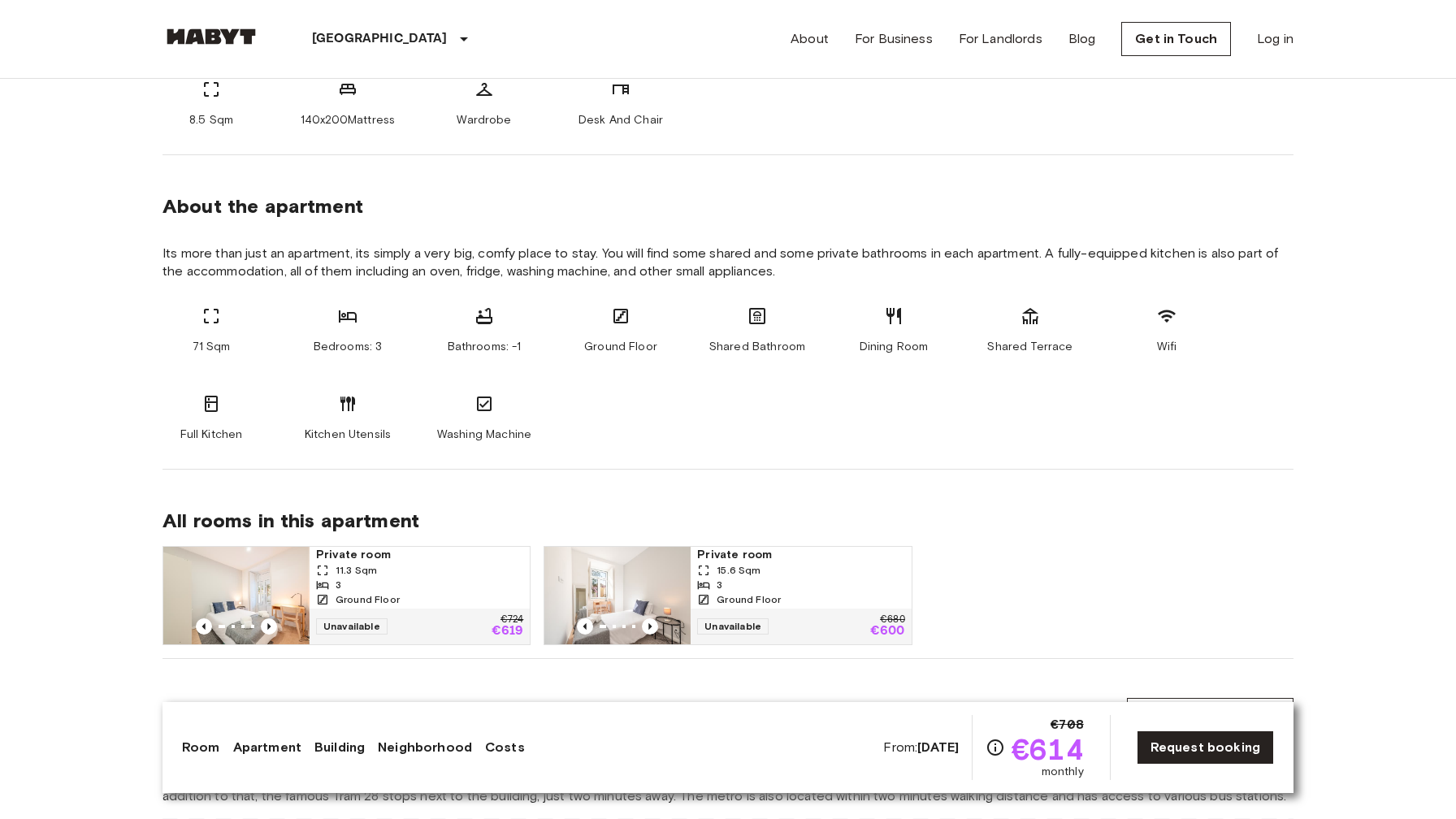
scroll to position [716, 0]
